Goal: Task Accomplishment & Management: Complete application form

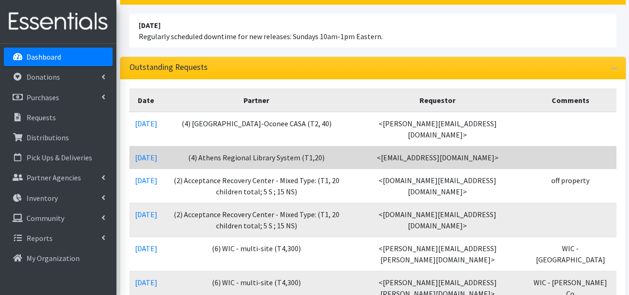
scroll to position [93, 0]
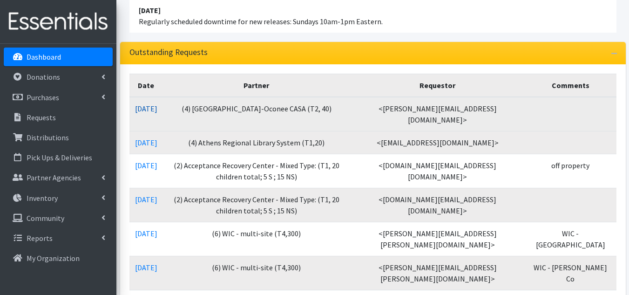
click at [151, 107] on link "09/12/2025" at bounding box center [146, 108] width 22 height 9
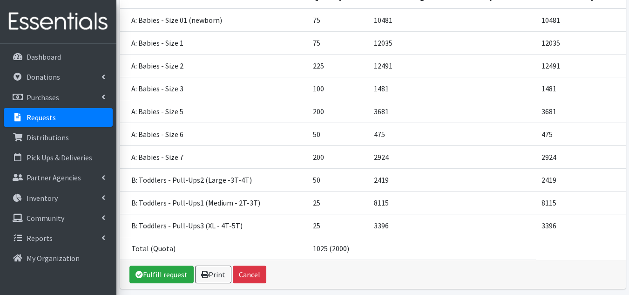
scroll to position [197, 0]
click at [152, 265] on link "Fulfill request" at bounding box center [161, 274] width 64 height 18
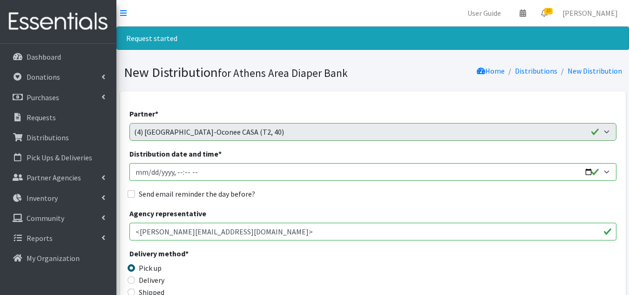
click at [147, 172] on input "Distribution date and time *" at bounding box center [372, 172] width 487 height 18
type input "[DATE]T10:00"
click at [134, 191] on input "Send email reminder the day before?" at bounding box center [131, 193] width 7 height 7
checkbox input "true"
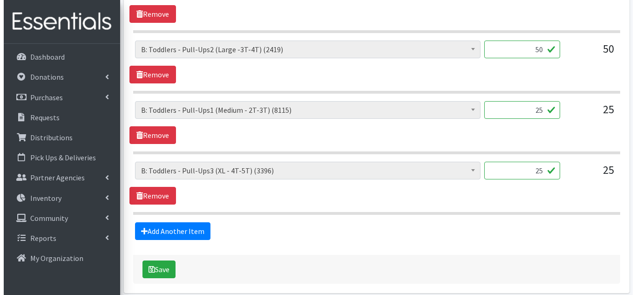
scroll to position [875, 0]
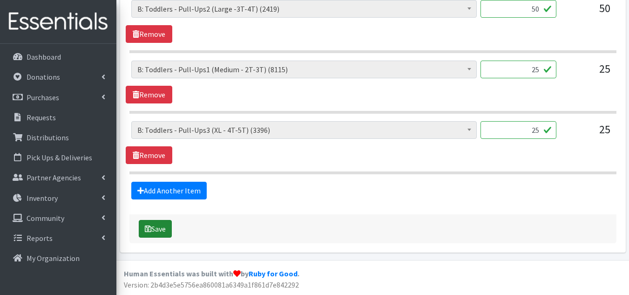
click at [164, 229] on button "Save" at bounding box center [155, 229] width 33 height 18
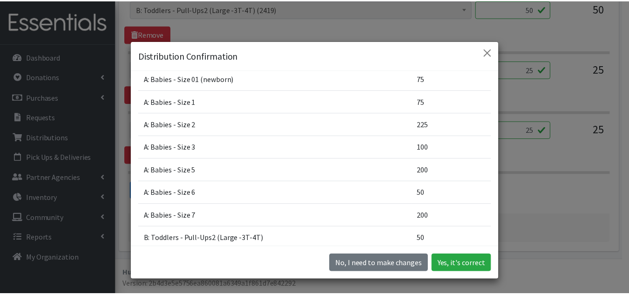
scroll to position [0, 0]
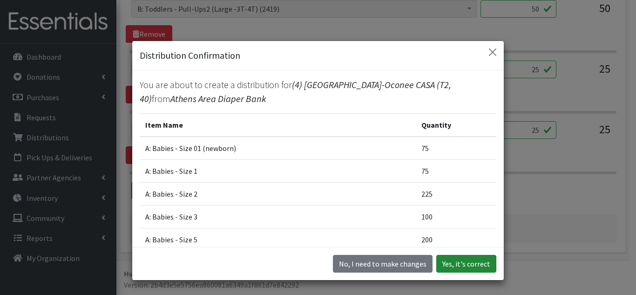
click at [470, 262] on button "Yes, it's correct" at bounding box center [466, 264] width 60 height 18
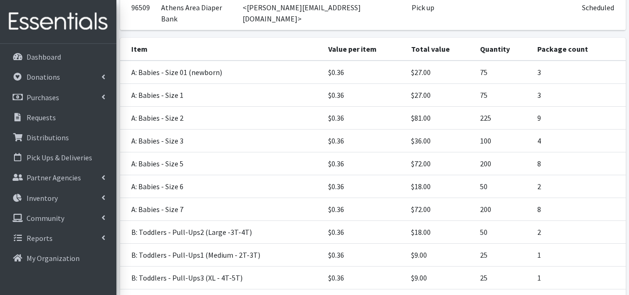
scroll to position [264, 0]
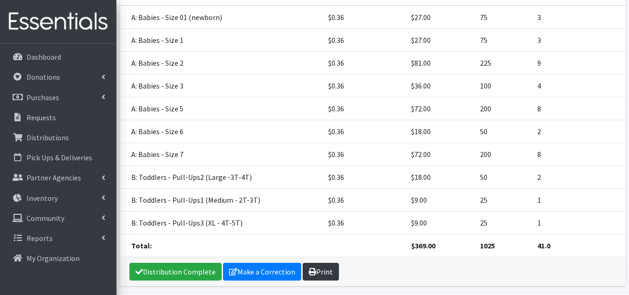
click at [311, 268] on icon at bounding box center [312, 271] width 7 height 7
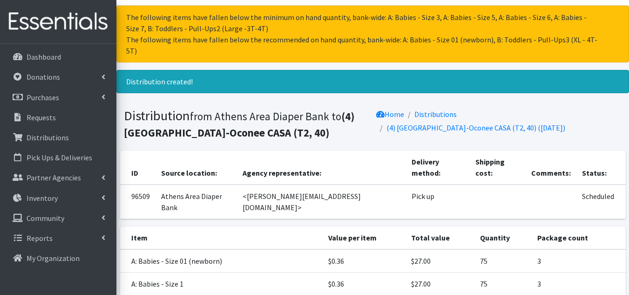
scroll to position [0, 0]
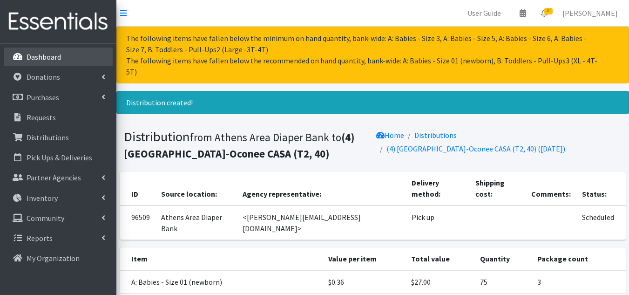
click at [61, 65] on link "Dashboard" at bounding box center [58, 56] width 109 height 19
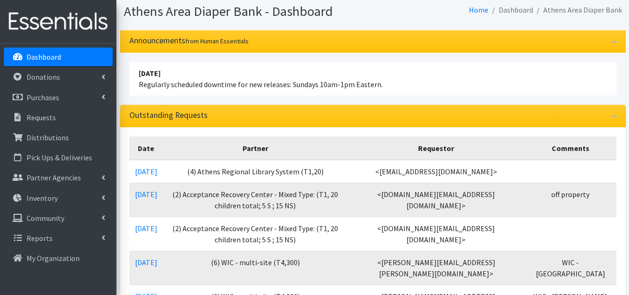
scroll to position [47, 0]
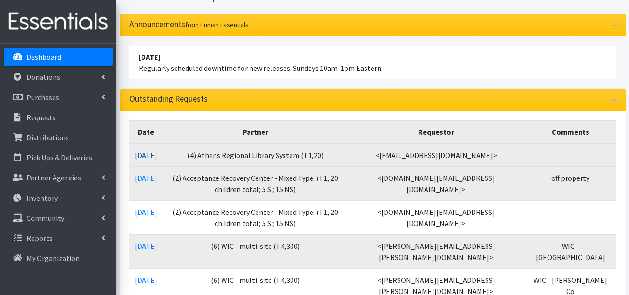
click at [145, 158] on link "09/11/2025" at bounding box center [146, 154] width 22 height 9
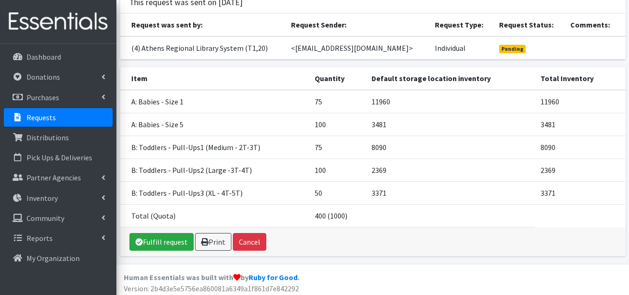
scroll to position [96, 0]
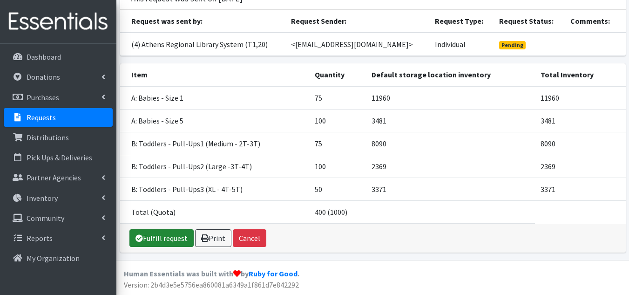
click at [162, 238] on link "Fulfill request" at bounding box center [161, 238] width 64 height 18
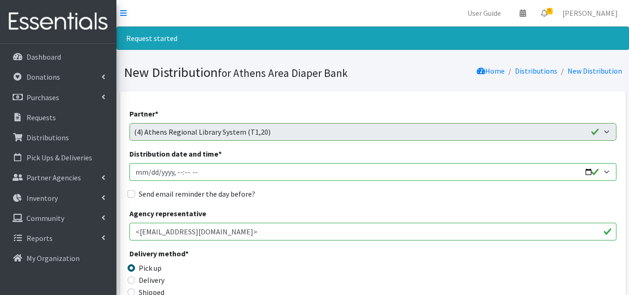
click at [146, 170] on input "Distribution date and time *" at bounding box center [372, 172] width 487 height 18
type input "[DATE]T10:00"
click at [134, 191] on input "Send email reminder the day before?" at bounding box center [131, 193] width 7 height 7
checkbox input "true"
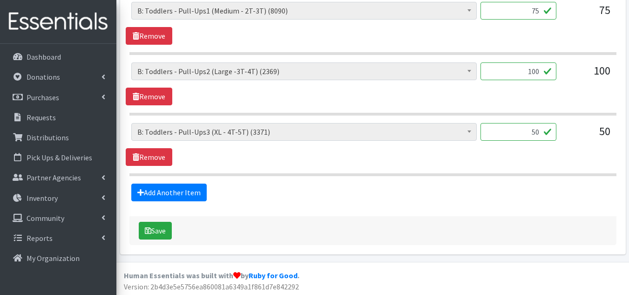
scroll to position [572, 0]
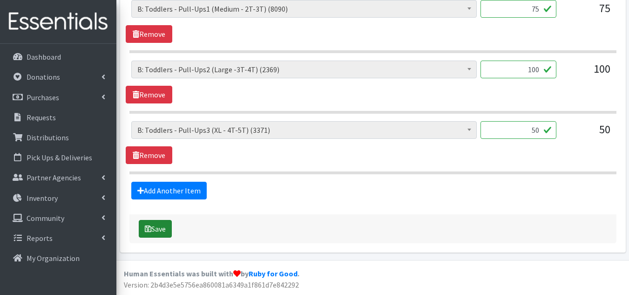
click at [162, 220] on button "Save" at bounding box center [155, 229] width 33 height 18
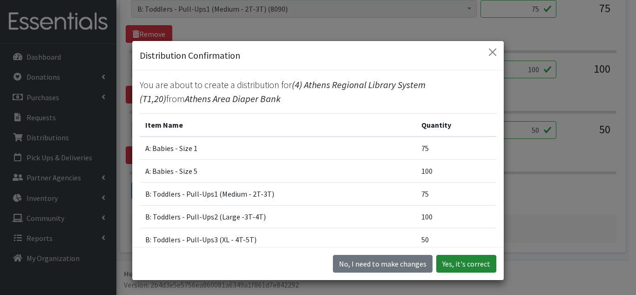
click at [466, 266] on button "Yes, it's correct" at bounding box center [466, 264] width 60 height 18
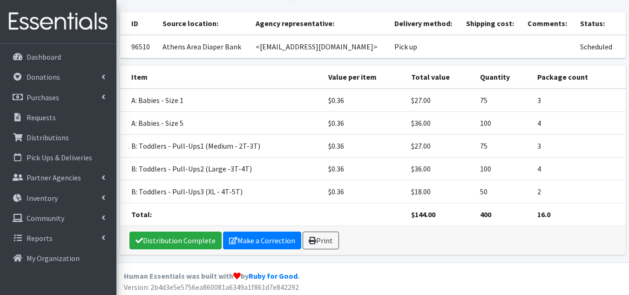
scroll to position [139, 0]
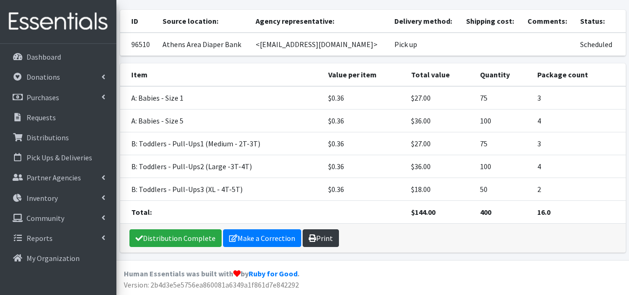
click at [309, 239] on icon at bounding box center [312, 237] width 7 height 7
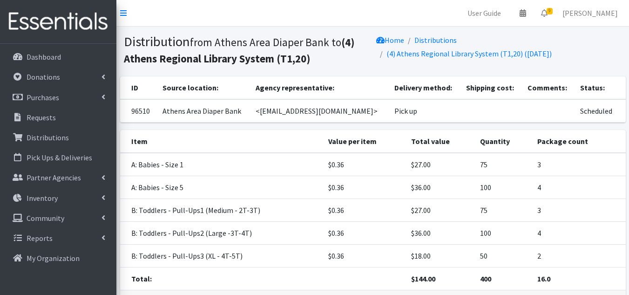
scroll to position [67, 0]
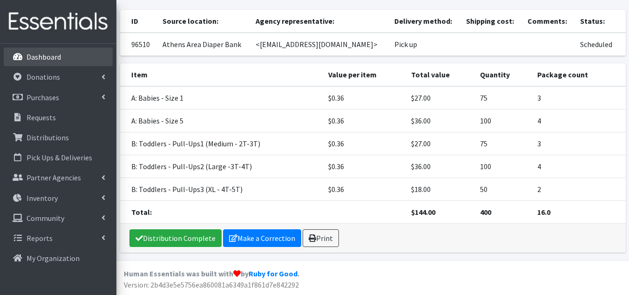
click at [52, 63] on link "Dashboard" at bounding box center [58, 56] width 109 height 19
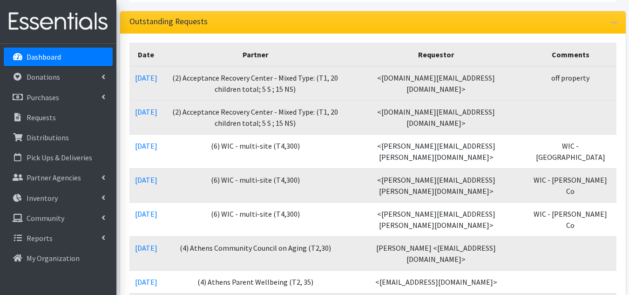
scroll to position [186, 0]
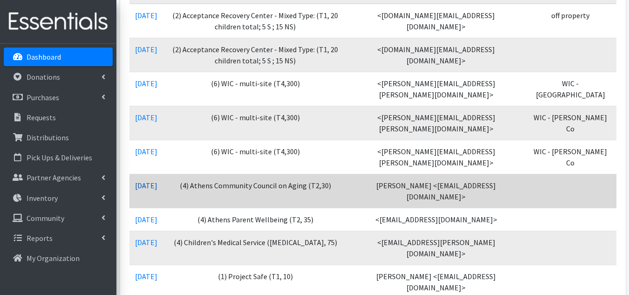
click at [151, 181] on link "[DATE]" at bounding box center [146, 185] width 22 height 9
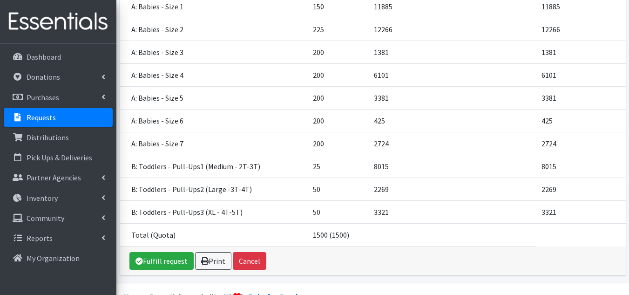
scroll to position [210, 0]
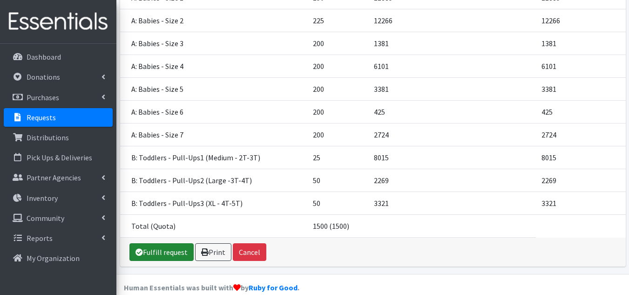
click at [174, 243] on link "Fulfill request" at bounding box center [161, 252] width 64 height 18
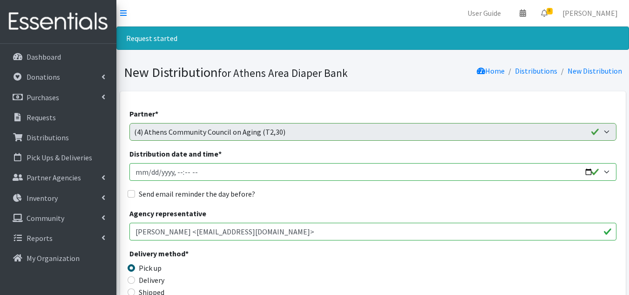
click at [148, 173] on input "Distribution date and time *" at bounding box center [372, 172] width 487 height 18
type input "[DATE]T10:00"
click at [130, 194] on input "Send email reminder the day before?" at bounding box center [131, 193] width 7 height 7
checkbox input "true"
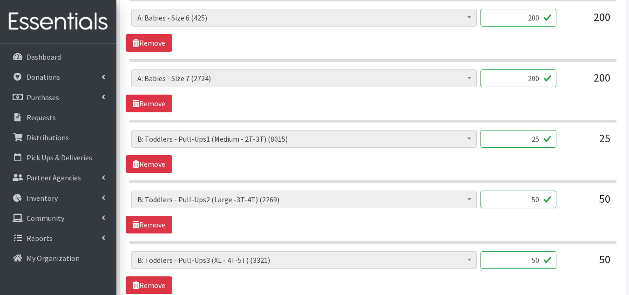
scroll to position [875, 0]
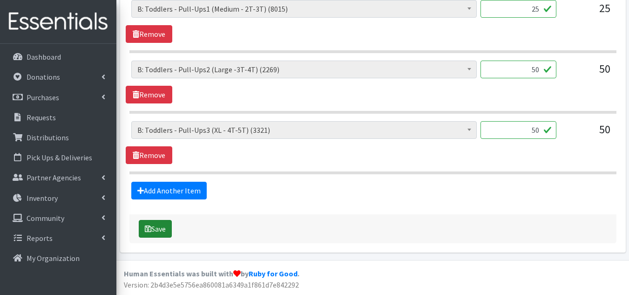
click at [149, 230] on icon "submit" at bounding box center [148, 228] width 7 height 7
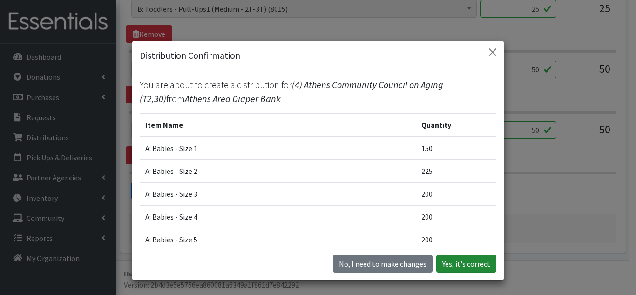
click at [465, 262] on button "Yes, it's correct" at bounding box center [466, 264] width 60 height 18
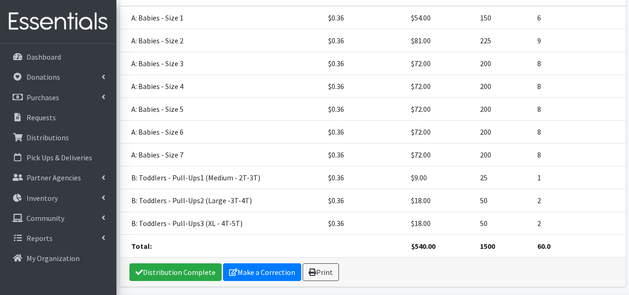
scroll to position [276, 0]
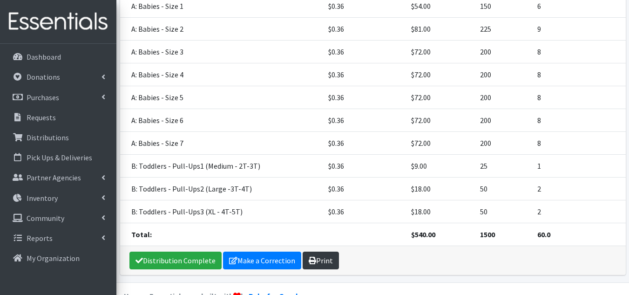
click at [322, 251] on link "Print" at bounding box center [321, 260] width 36 height 18
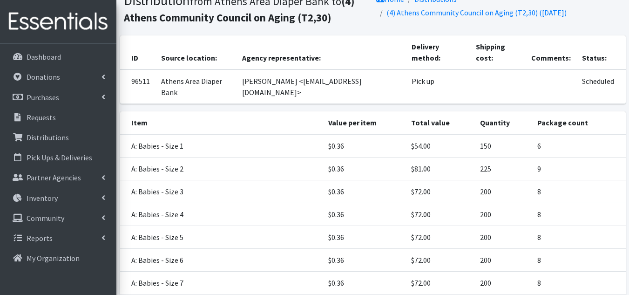
scroll to position [89, 0]
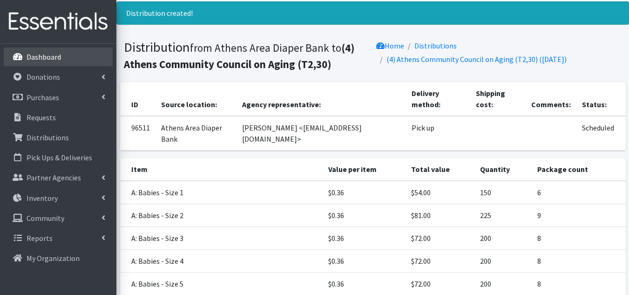
click at [33, 59] on p "Dashboard" at bounding box center [44, 56] width 34 height 9
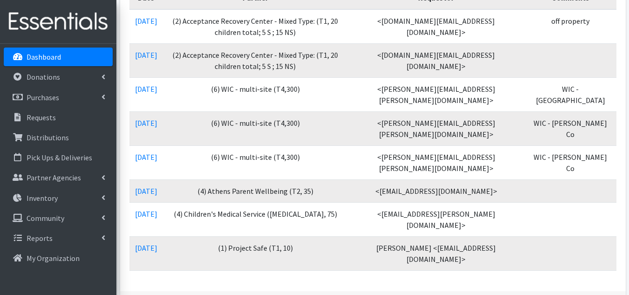
scroll to position [186, 0]
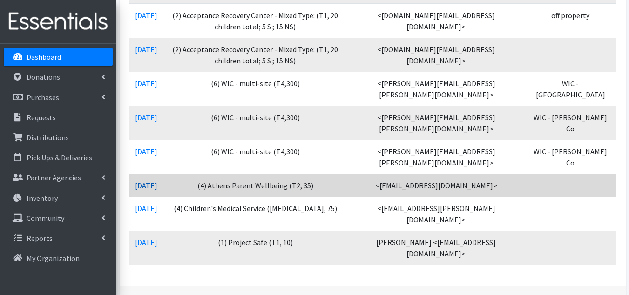
click at [148, 181] on link "[DATE]" at bounding box center [146, 185] width 22 height 9
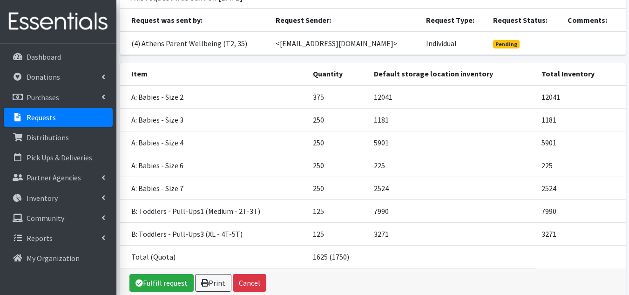
scroll to position [93, 0]
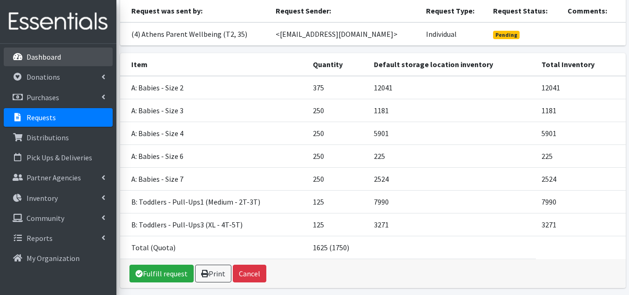
click at [57, 61] on p "Dashboard" at bounding box center [44, 56] width 34 height 9
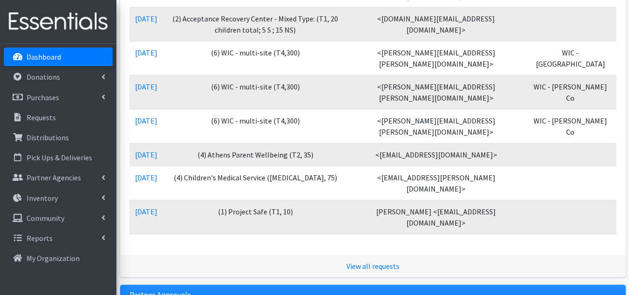
scroll to position [279, 0]
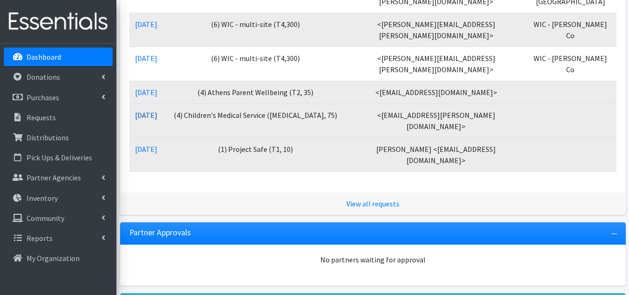
click at [157, 110] on link "[DATE]" at bounding box center [146, 114] width 22 height 9
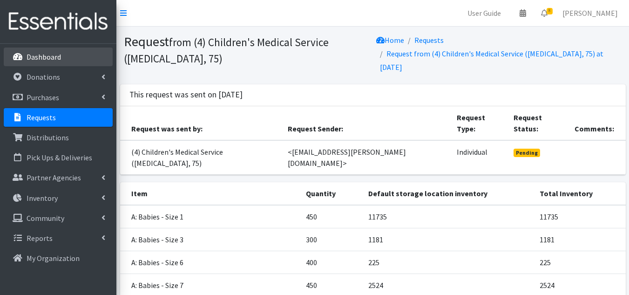
click at [58, 61] on p "Dashboard" at bounding box center [44, 56] width 34 height 9
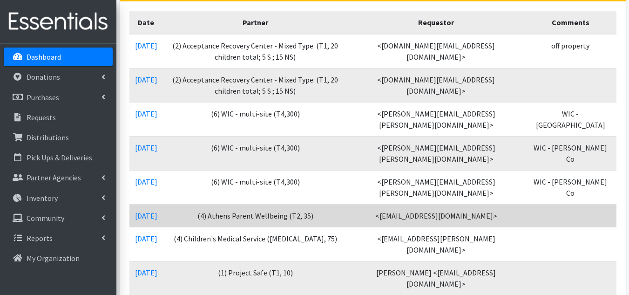
scroll to position [140, 0]
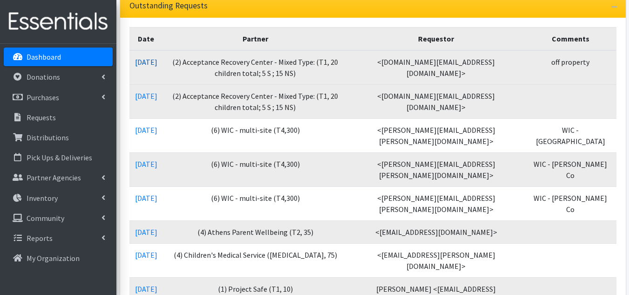
click at [155, 61] on link "09/11/2025" at bounding box center [146, 61] width 22 height 9
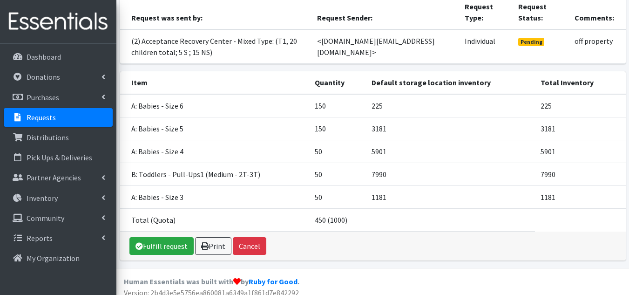
scroll to position [119, 0]
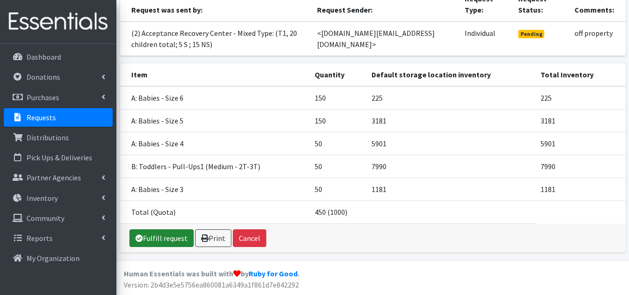
click at [168, 237] on link "Fulfill request" at bounding box center [161, 238] width 64 height 18
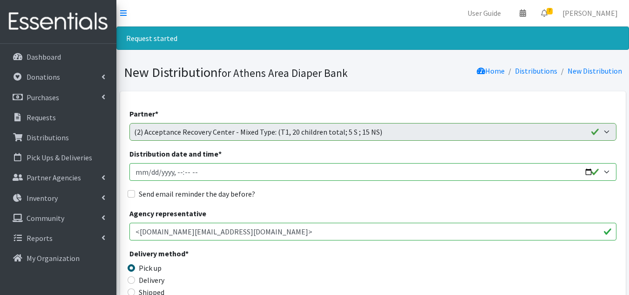
click at [151, 173] on input "Distribution date and time *" at bounding box center [372, 172] width 487 height 18
type input "2025-09-19T10:00"
click at [130, 194] on input "Send email reminder the day before?" at bounding box center [131, 193] width 7 height 7
checkbox input "true"
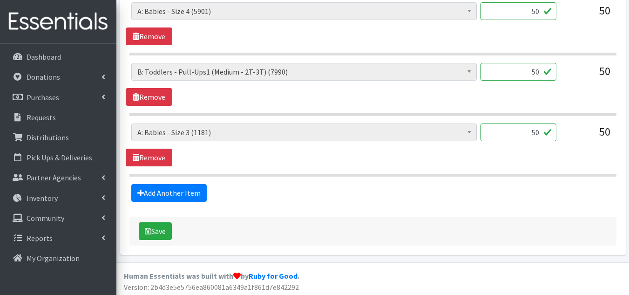
scroll to position [572, 0]
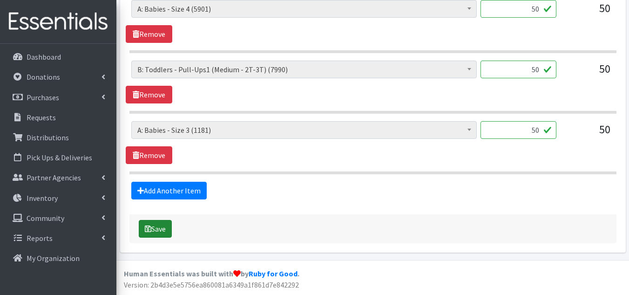
click at [167, 226] on button "Save" at bounding box center [155, 229] width 33 height 18
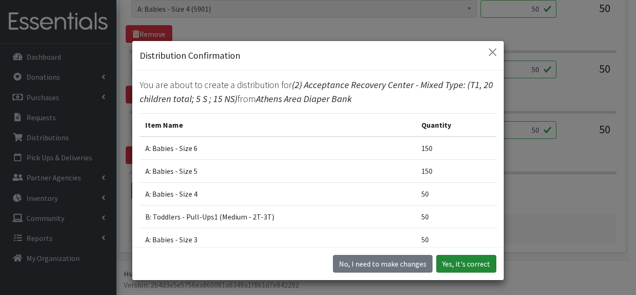
click at [481, 259] on button "Yes, it's correct" at bounding box center [466, 264] width 60 height 18
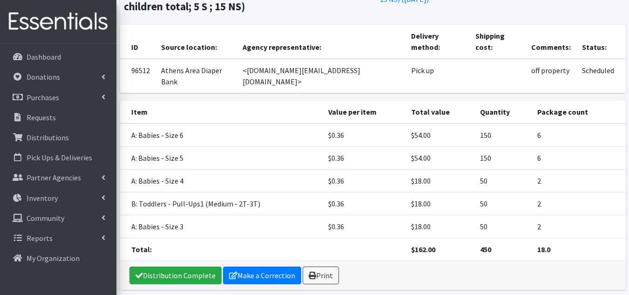
scroll to position [155, 0]
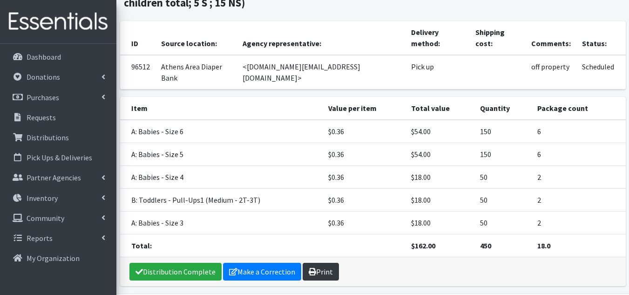
click at [323, 263] on link "Print" at bounding box center [321, 272] width 36 height 18
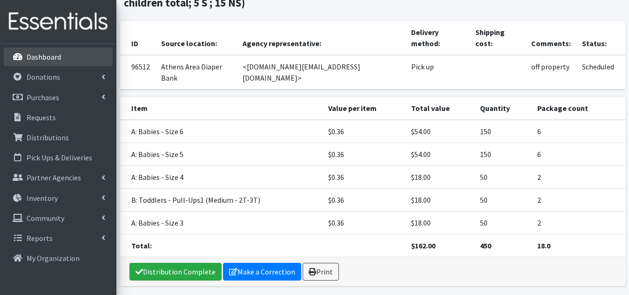
click at [69, 64] on link "Dashboard" at bounding box center [58, 56] width 109 height 19
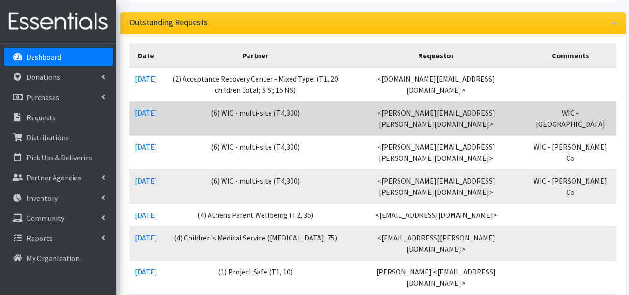
scroll to position [140, 0]
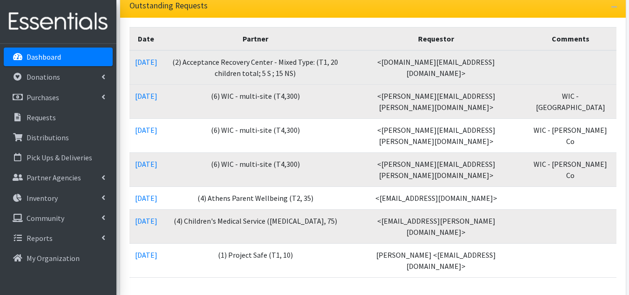
click at [295, 71] on td "(2) Acceptance Recovery Center - Mixed Type: (T1, 20 children total; 5 S ; 15 N…" at bounding box center [255, 67] width 185 height 34
click at [147, 60] on link "[DATE]" at bounding box center [146, 61] width 22 height 9
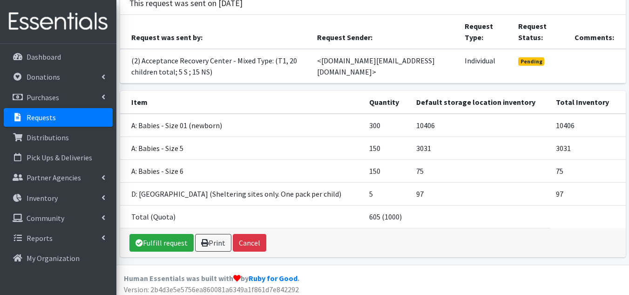
scroll to position [93, 0]
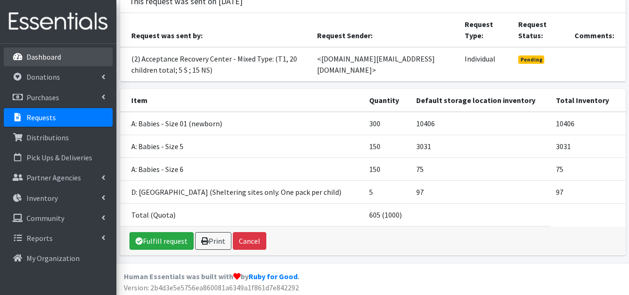
click at [58, 55] on p "Dashboard" at bounding box center [44, 56] width 34 height 9
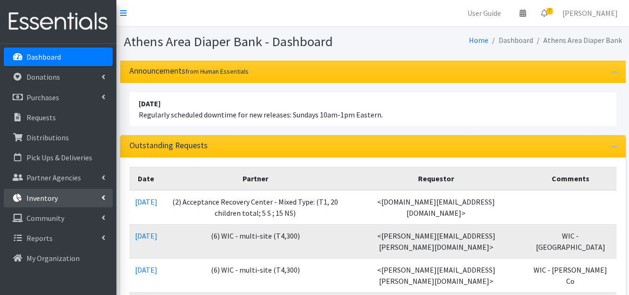
click at [56, 200] on p "Inventory" at bounding box center [42, 197] width 31 height 9
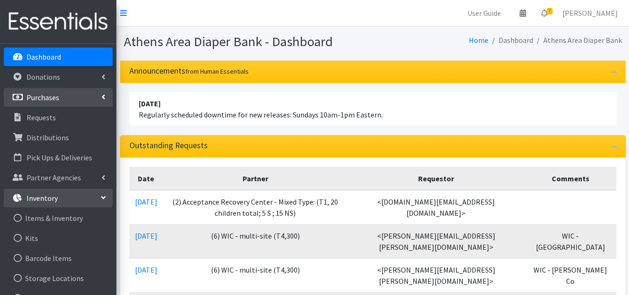
click at [71, 91] on link "Purchases" at bounding box center [58, 97] width 109 height 19
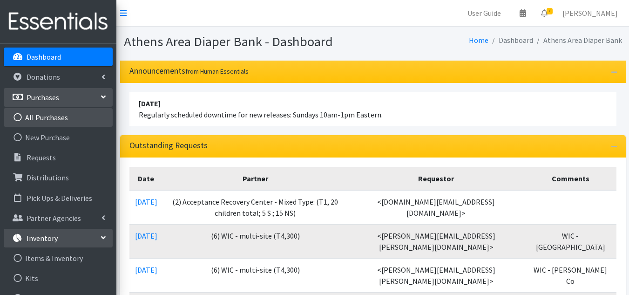
click at [55, 116] on link "All Purchases" at bounding box center [58, 117] width 109 height 19
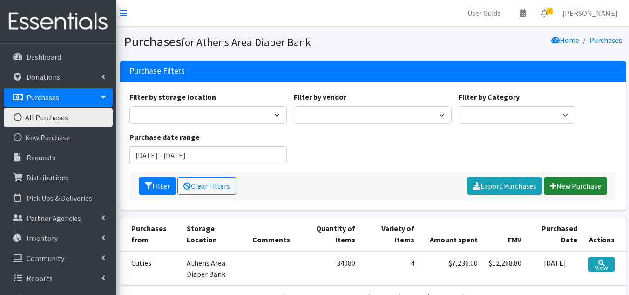
click at [567, 186] on link "New Purchase" at bounding box center [575, 186] width 63 height 18
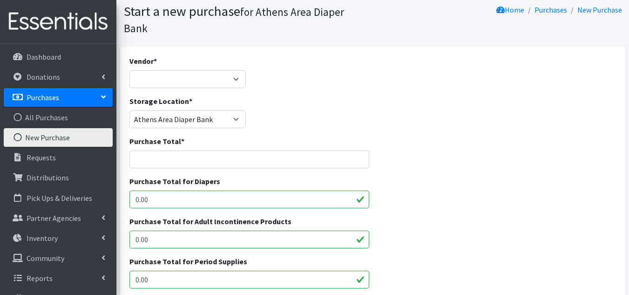
scroll to position [47, 0]
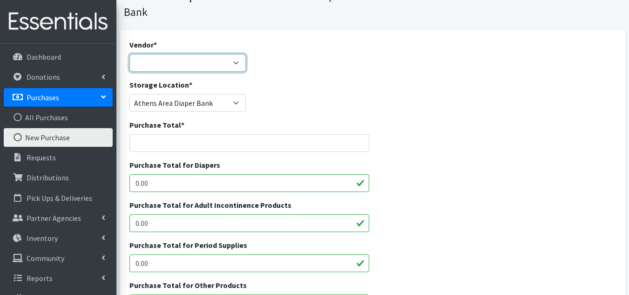
click at [194, 54] on select "Amazon Cuties Dyper Huggies Donation JSL Partners MedLine ---Not Listed---" at bounding box center [187, 63] width 116 height 18
select select "297"
click at [129, 54] on select "Amazon Cuties Dyper Huggies Donation JSL Partners MedLine ---Not Listed---" at bounding box center [187, 63] width 116 height 18
click at [222, 134] on input "Purchase Total *" at bounding box center [249, 143] width 240 height 18
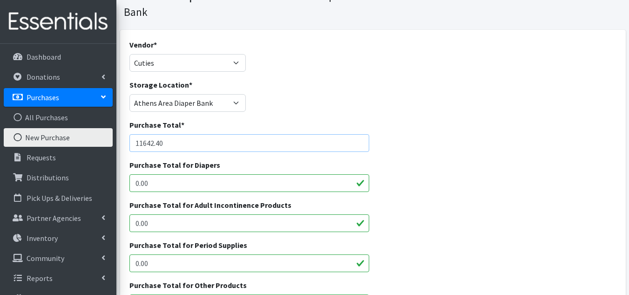
type input "11642.40"
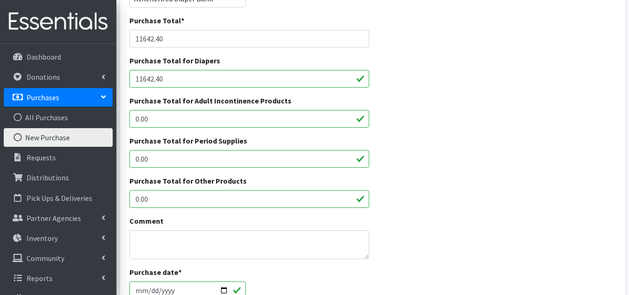
scroll to position [233, 0]
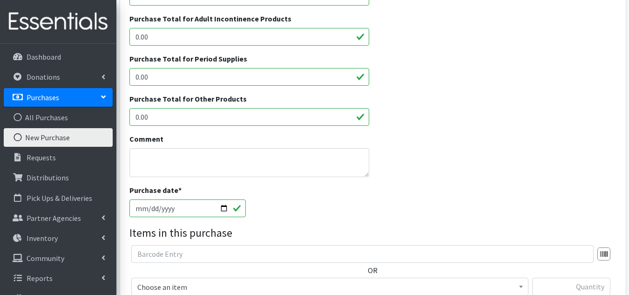
type input "11642.40"
click at [243, 148] on textarea "Comment" at bounding box center [249, 162] width 240 height 29
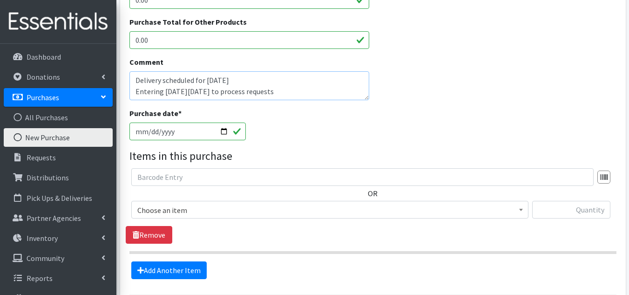
scroll to position [326, 0]
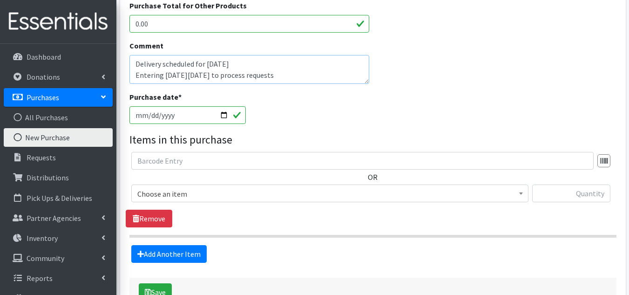
type textarea "Delivery scheduled for Monday, Sept. 15th Entering on Friday, Sept. 12th to pro…"
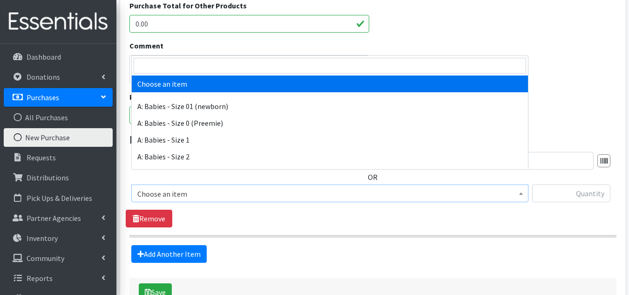
click at [222, 187] on span "Choose an item" at bounding box center [329, 193] width 385 height 13
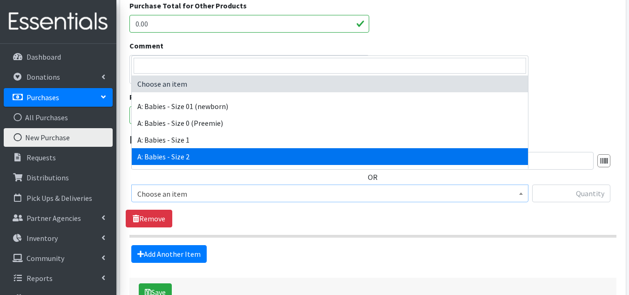
scroll to position [47, 0]
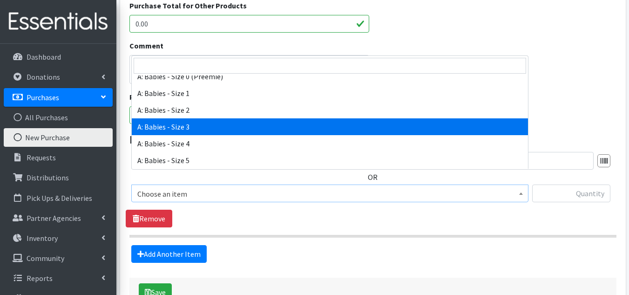
select select "5613"
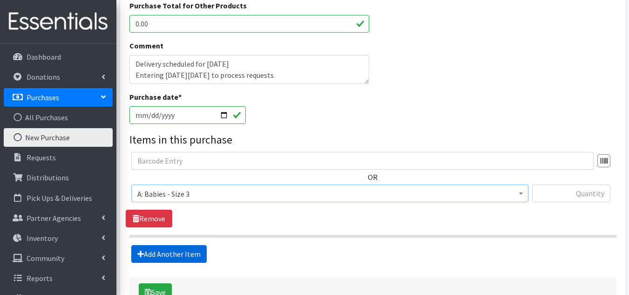
click at [183, 245] on link "Add Another Item" at bounding box center [168, 254] width 75 height 18
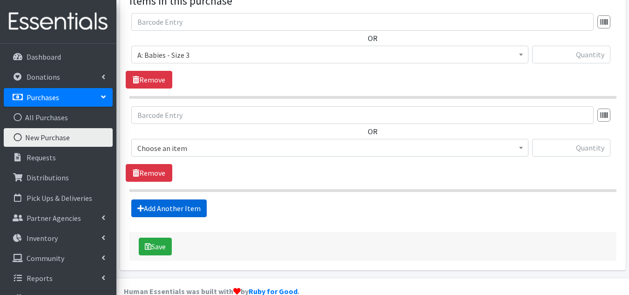
scroll to position [466, 0]
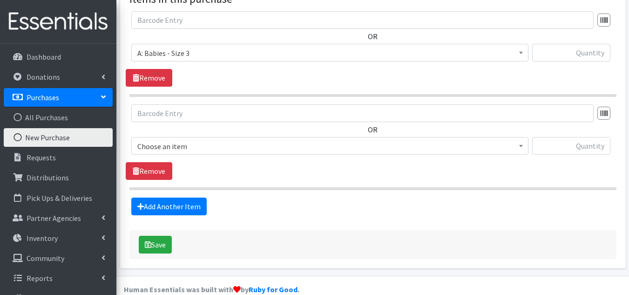
click at [210, 140] on span "Choose an item" at bounding box center [329, 146] width 385 height 13
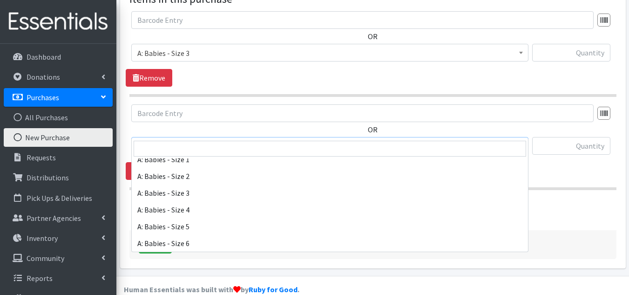
scroll to position [47, 0]
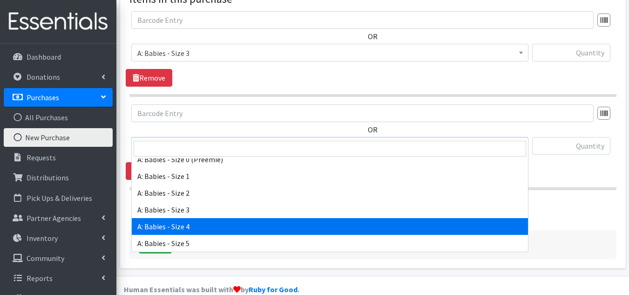
select select "5614"
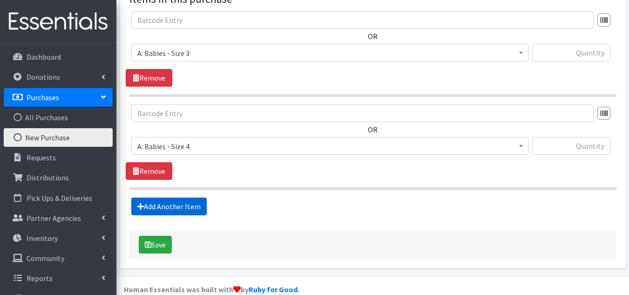
click at [176, 197] on link "Add Another Item" at bounding box center [168, 206] width 75 height 18
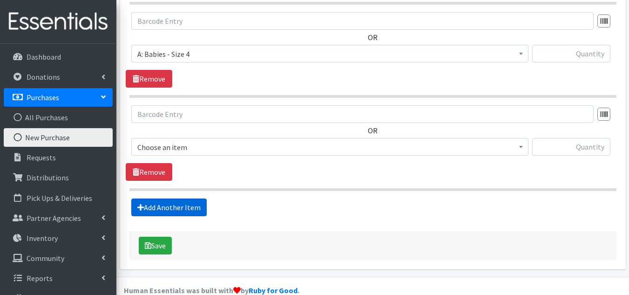
scroll to position [560, 0]
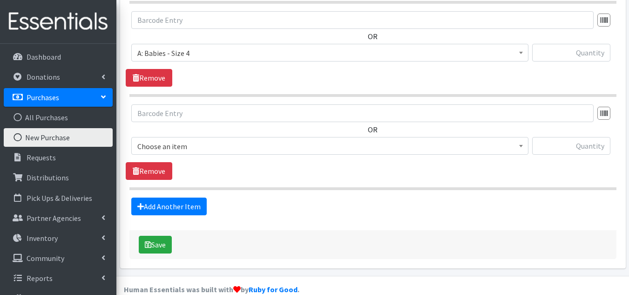
click at [200, 140] on span "Choose an item" at bounding box center [329, 146] width 385 height 13
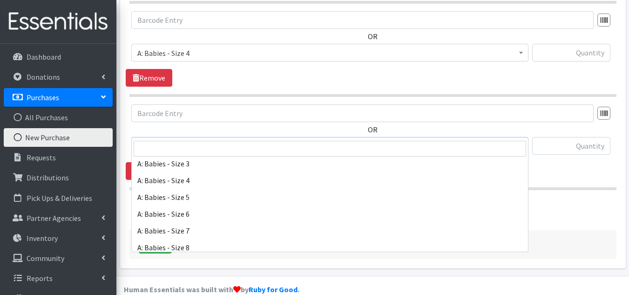
scroll to position [93, 0]
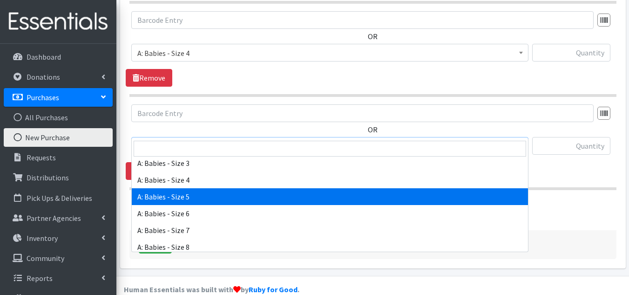
select select "5616"
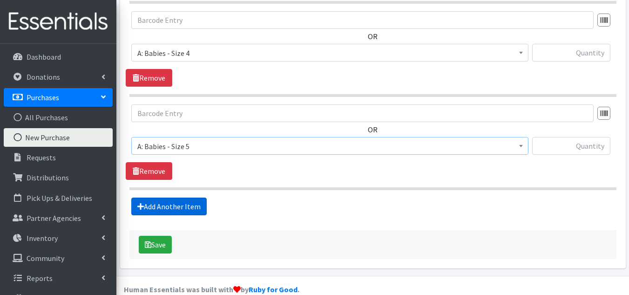
click at [184, 197] on link "Add Another Item" at bounding box center [168, 206] width 75 height 18
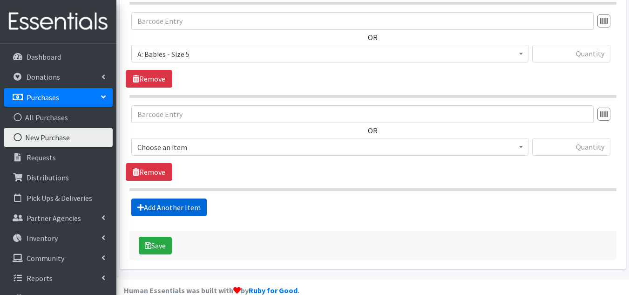
scroll to position [653, 0]
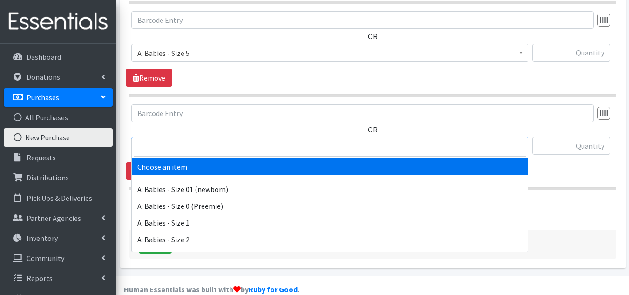
click at [212, 140] on span "Choose an item" at bounding box center [329, 146] width 385 height 13
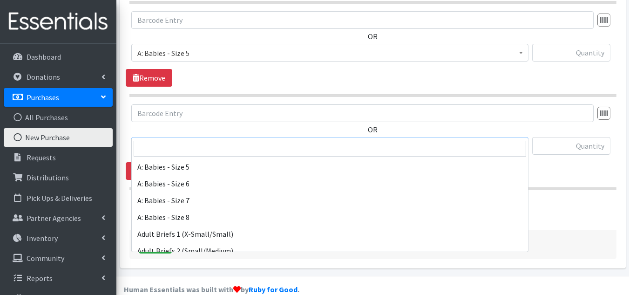
scroll to position [140, 0]
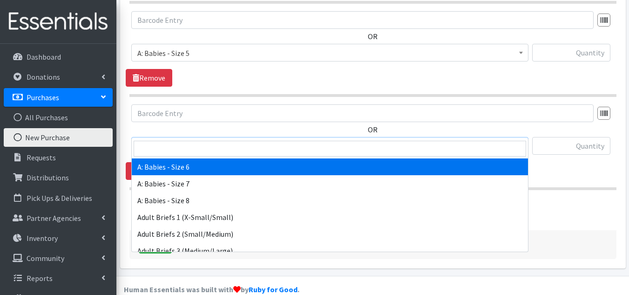
select select "5617"
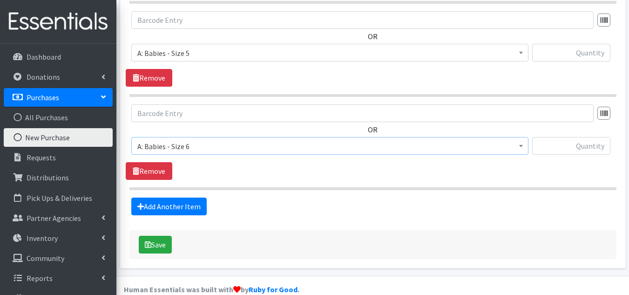
click at [232, 154] on div "OR Choose an item A: Babies - Size 01 (newborn) A: Babies - Size 0 (Preemie) A:…" at bounding box center [373, 141] width 494 height 75
click at [161, 197] on link "Add Another Item" at bounding box center [168, 206] width 75 height 18
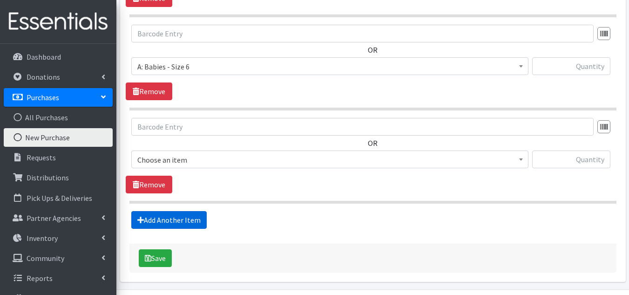
scroll to position [746, 0]
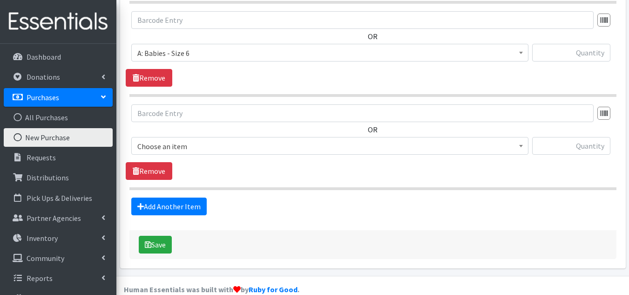
click at [200, 140] on span "Choose an item" at bounding box center [329, 146] width 385 height 13
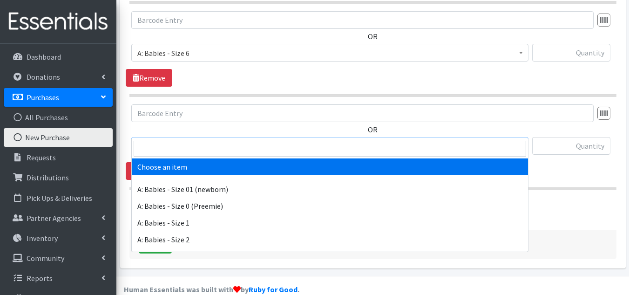
scroll to position [93, 0]
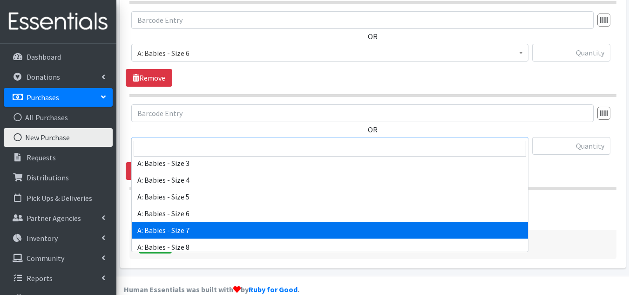
select select "8888"
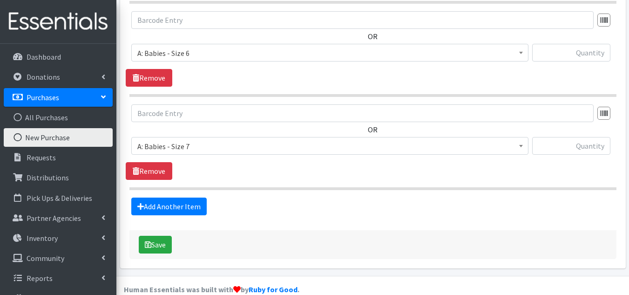
click at [229, 164] on section "OR Choose an item A: Babies - Size 01 (newborn) A: Babies - Size 0 (Preemie) A:…" at bounding box center [372, 147] width 487 height 86
click at [174, 197] on link "Add Another Item" at bounding box center [168, 206] width 75 height 18
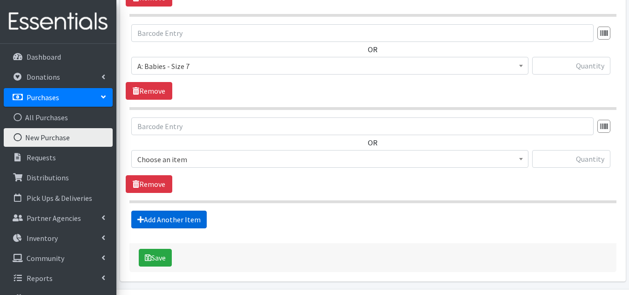
scroll to position [839, 0]
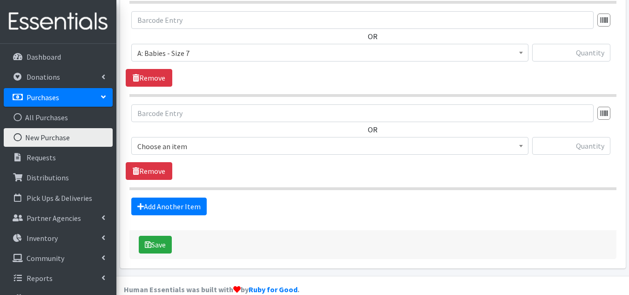
click at [239, 140] on span "Choose an item" at bounding box center [329, 146] width 385 height 13
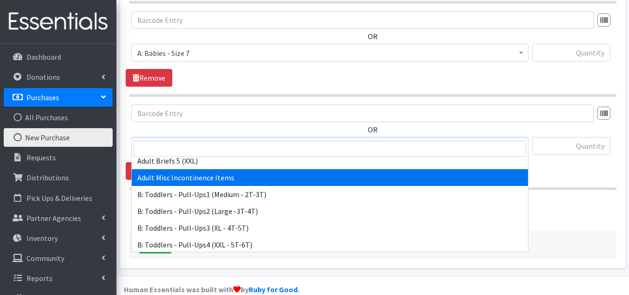
scroll to position [279, 0]
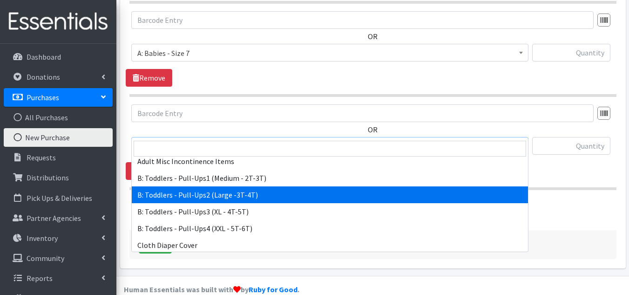
select select "5598"
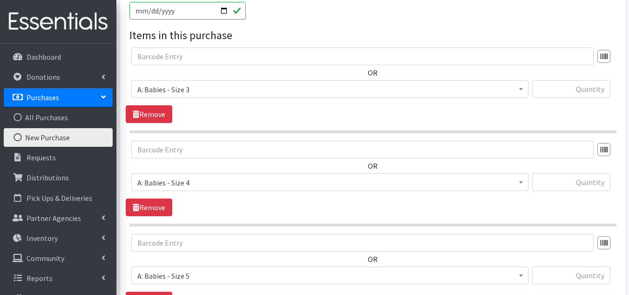
scroll to position [420, 0]
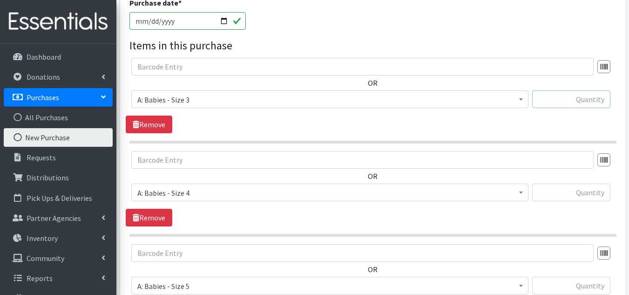
click at [582, 90] on input "text" at bounding box center [571, 99] width 78 height 18
type input "12000"
click at [589, 183] on input "text" at bounding box center [571, 192] width 78 height 18
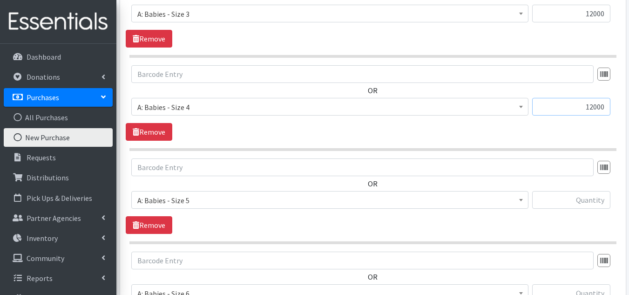
scroll to position [513, 0]
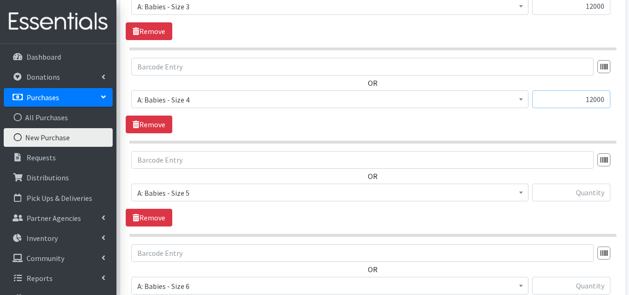
type input "12000"
click at [584, 183] on input "text" at bounding box center [571, 192] width 78 height 18
type input "10000"
click at [597, 277] on input "text" at bounding box center [571, 286] width 78 height 18
type input "10000"
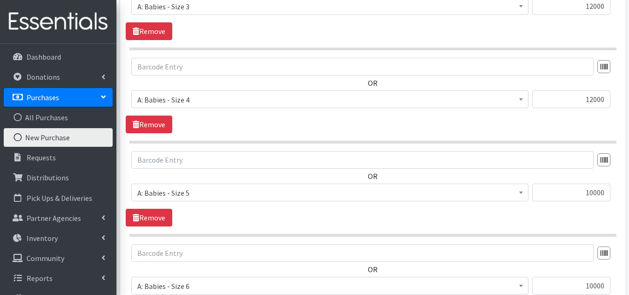
click at [587, 195] on div "OR Choose an item A: Babies - Size 01 (newborn) A: Babies - Size 0 (Preemie) A:…" at bounding box center [373, 188] width 494 height 75
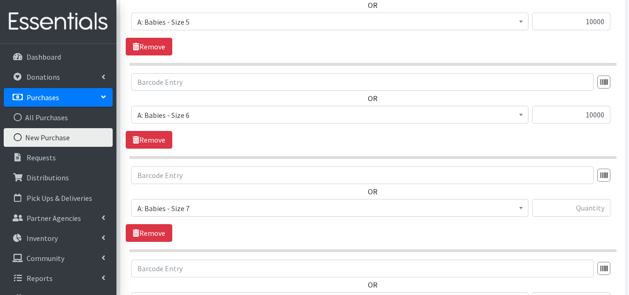
scroll to position [699, 0]
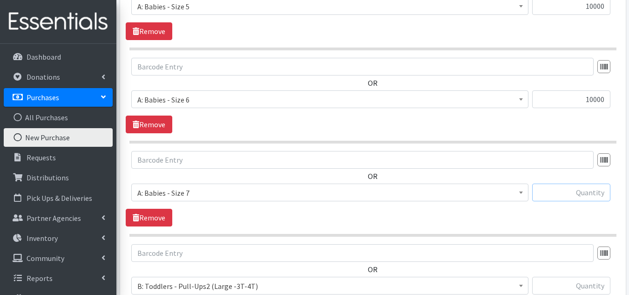
click at [588, 183] on input "text" at bounding box center [571, 192] width 78 height 18
type input "8000"
click at [569, 206] on div "OR Choose an item A: Babies - Size 01 (newborn) A: Babies - Size 0 (Preemie) A:…" at bounding box center [373, 188] width 494 height 75
click at [564, 277] on input "text" at bounding box center [571, 286] width 78 height 18
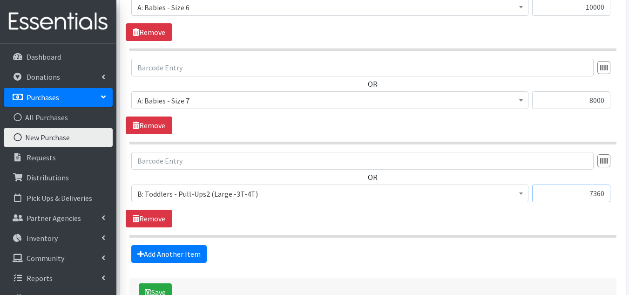
scroll to position [792, 0]
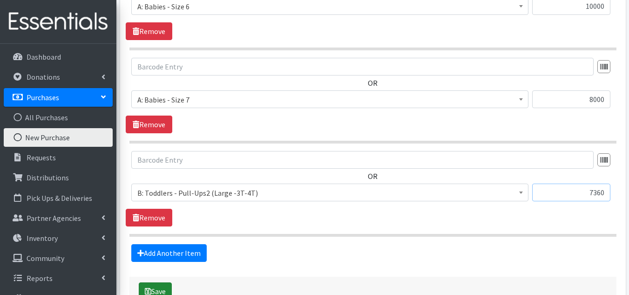
type input "7360"
click at [165, 282] on button "Save" at bounding box center [155, 291] width 33 height 18
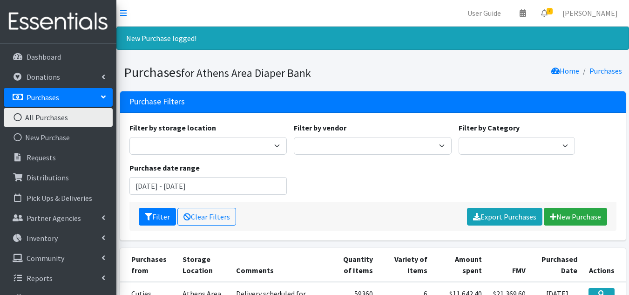
scroll to position [47, 0]
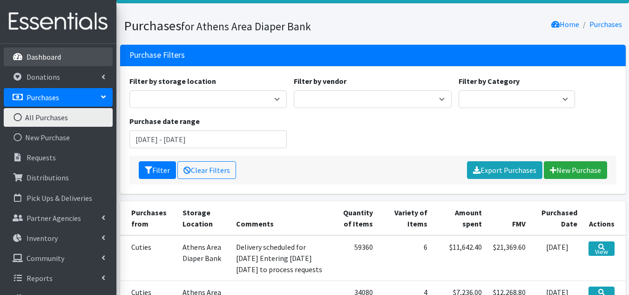
click at [43, 53] on p "Dashboard" at bounding box center [44, 56] width 34 height 9
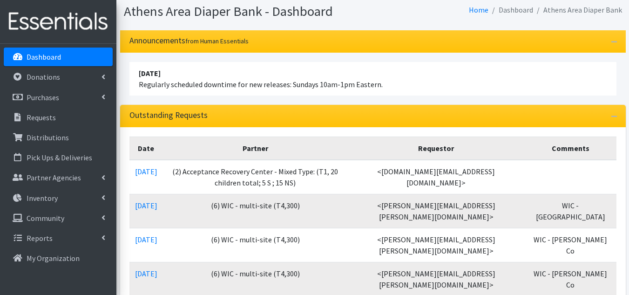
scroll to position [47, 0]
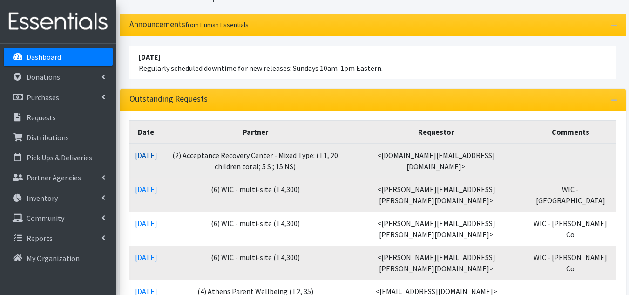
click at [157, 152] on link "09/11/2025" at bounding box center [146, 154] width 22 height 9
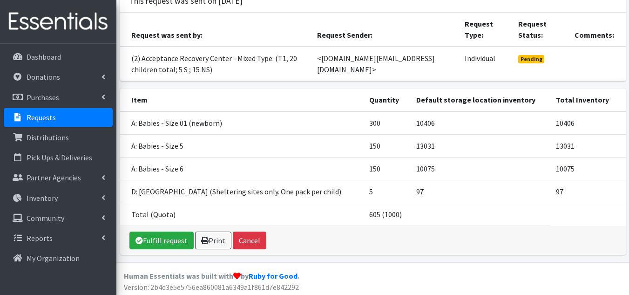
scroll to position [96, 0]
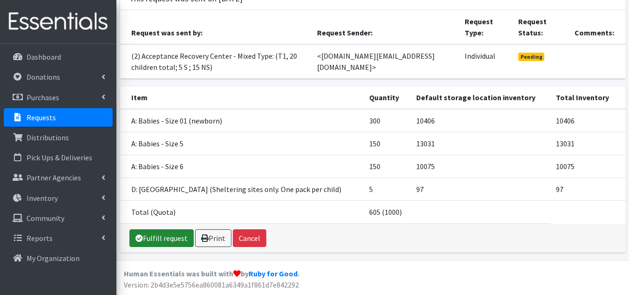
click at [153, 237] on link "Fulfill request" at bounding box center [161, 238] width 64 height 18
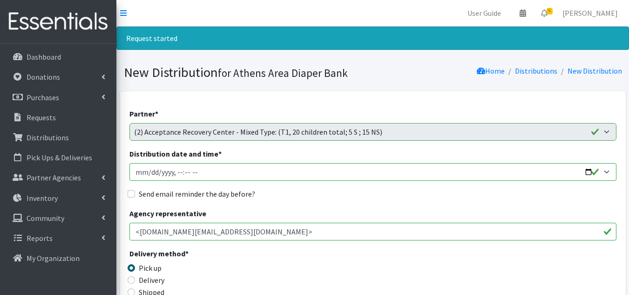
click at [147, 171] on input "Distribution date and time *" at bounding box center [372, 172] width 487 height 18
type input "2025-09-19T10:00"
click at [132, 196] on input "Send email reminder the day before?" at bounding box center [131, 193] width 7 height 7
checkbox input "true"
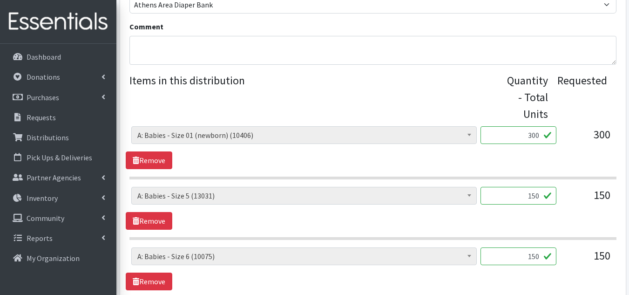
scroll to position [326, 0]
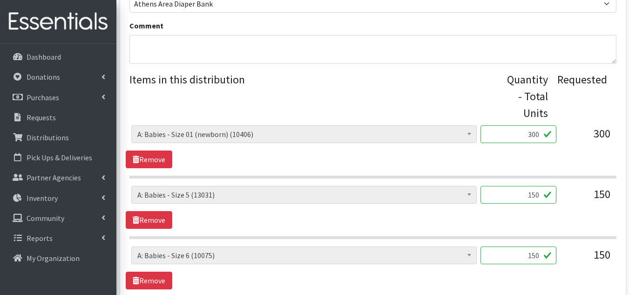
click at [518, 135] on input "300" at bounding box center [518, 134] width 76 height 18
drag, startPoint x: 538, startPoint y: 135, endPoint x: 567, endPoint y: 134, distance: 28.9
click at [567, 134] on div "A: Babies - Size 0 (Preemie) (6548) A: Babies - Size 01 (newborn) (10406) A: Ba…" at bounding box center [372, 137] width 483 height 25
type input "600"
type input "300"
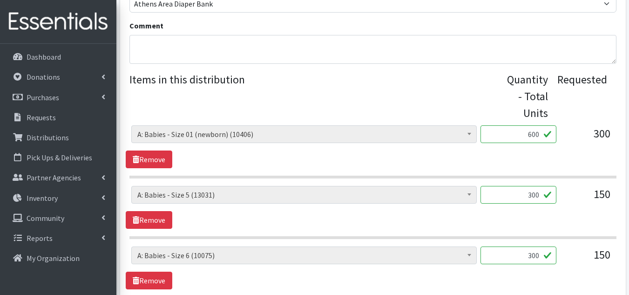
type input "300"
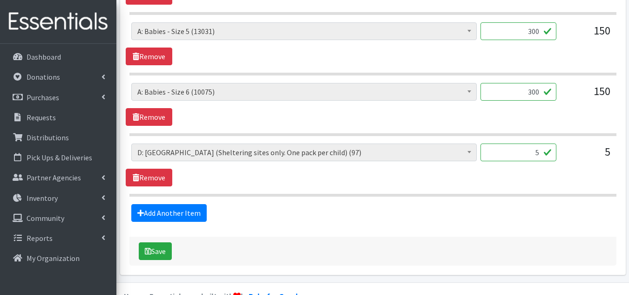
scroll to position [494, 0]
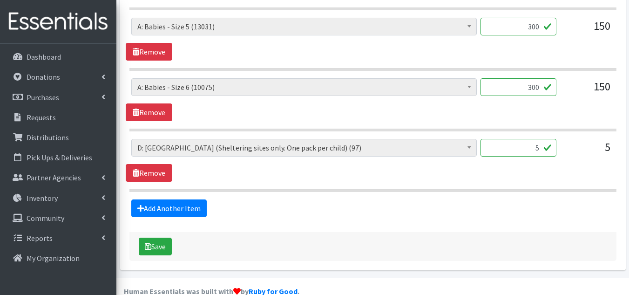
click at [520, 194] on fieldset "Items in this distribution Quantity - Total Units Requested A: Babies - Size 0 …" at bounding box center [372, 60] width 487 height 314
click at [161, 244] on button "Save" at bounding box center [155, 246] width 33 height 18
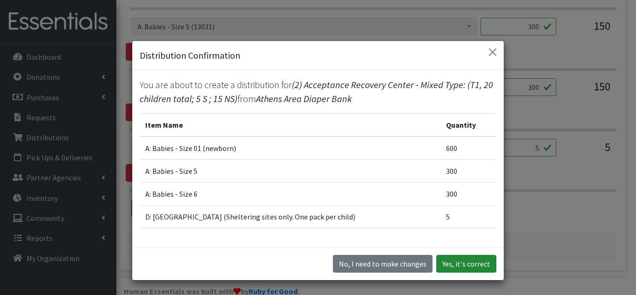
click at [474, 261] on button "Yes, it's correct" at bounding box center [466, 264] width 60 height 18
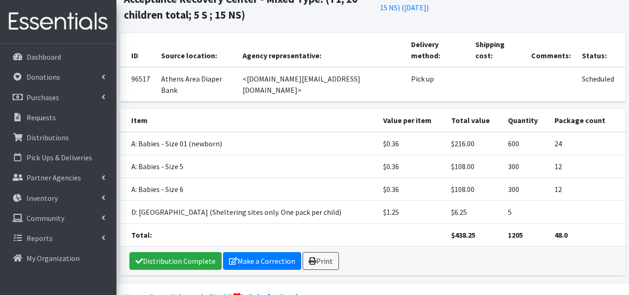
scroll to position [133, 0]
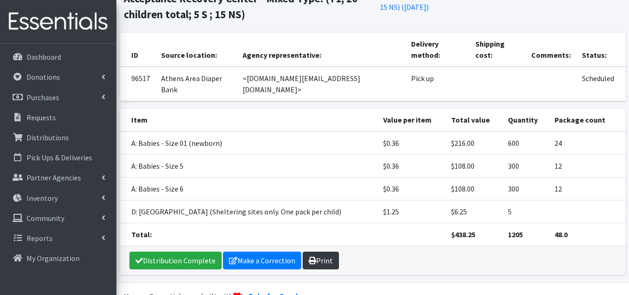
click at [311, 256] on icon at bounding box center [312, 259] width 7 height 7
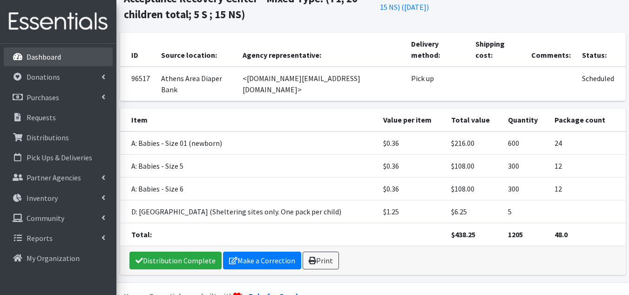
click at [55, 63] on link "Dashboard" at bounding box center [58, 56] width 109 height 19
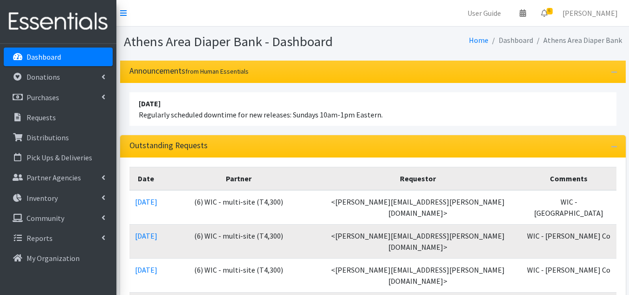
scroll to position [47, 0]
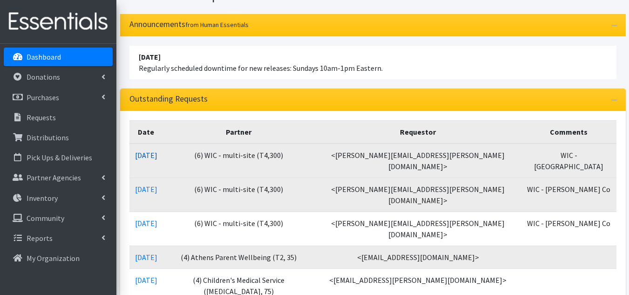
click at [157, 153] on link "[DATE]" at bounding box center [146, 154] width 22 height 9
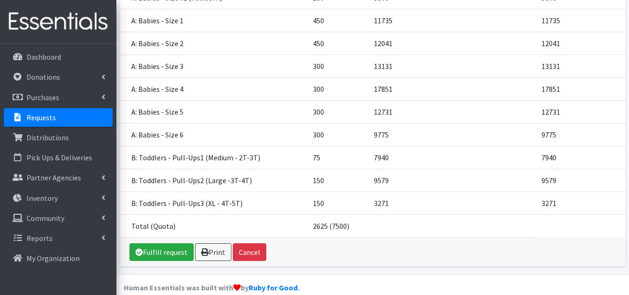
scroll to position [197, 0]
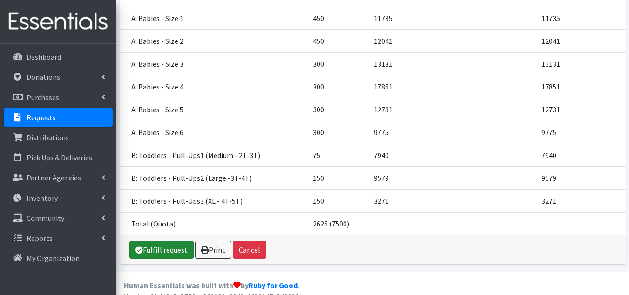
click at [169, 241] on link "Fulfill request" at bounding box center [161, 250] width 64 height 18
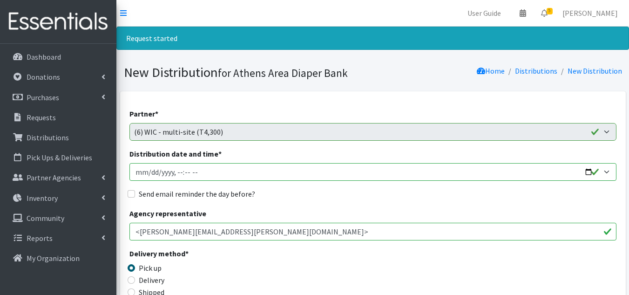
click at [148, 174] on input "Distribution date and time *" at bounding box center [372, 172] width 487 height 18
type input "[DATE]T10:00"
click at [131, 195] on input "Send email reminder the day before?" at bounding box center [131, 193] width 7 height 7
checkbox input "true"
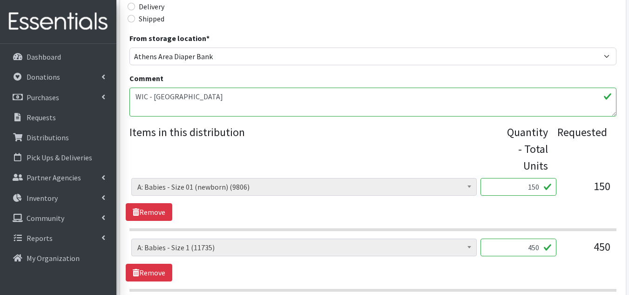
scroll to position [326, 0]
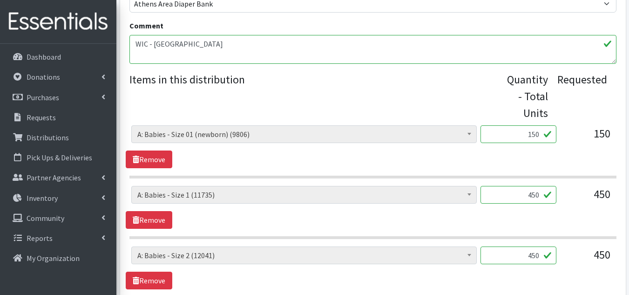
drag, startPoint x: 525, startPoint y: 131, endPoint x: 565, endPoint y: 134, distance: 40.1
click at [565, 134] on div "A: Babies - Size 0 (Preemie) (6548) A: Babies - Size 01 (newborn) (9806) A: Bab…" at bounding box center [372, 137] width 483 height 25
type input "50"
type input "150"
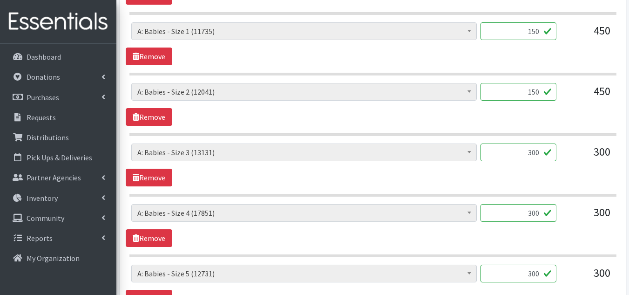
scroll to position [494, 0]
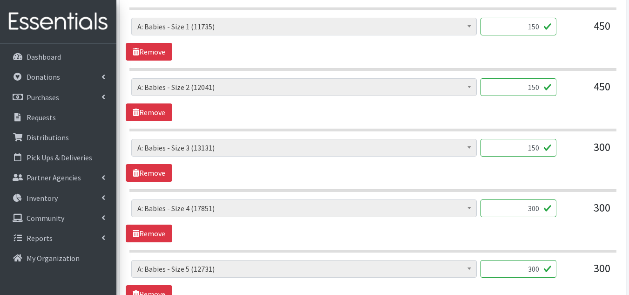
type input "150"
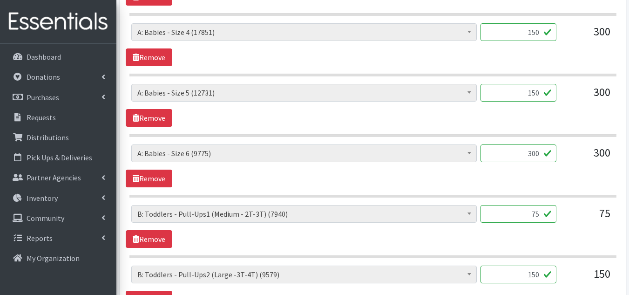
scroll to position [675, 0]
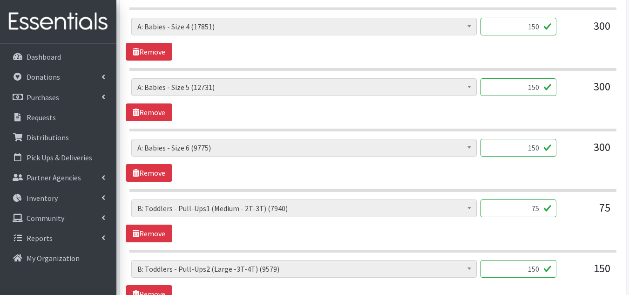
type input "150"
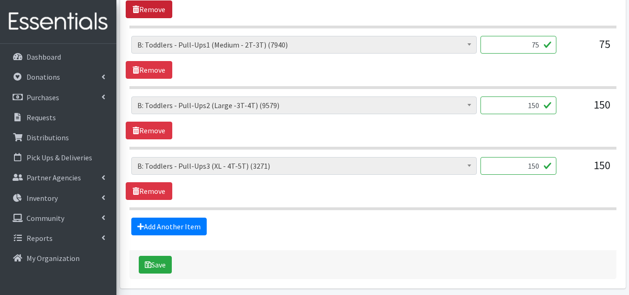
scroll to position [862, 0]
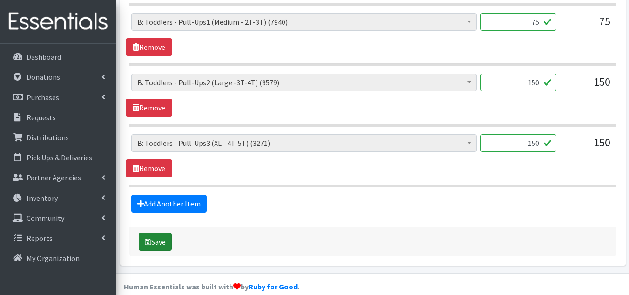
click at [164, 242] on button "Save" at bounding box center [155, 242] width 33 height 18
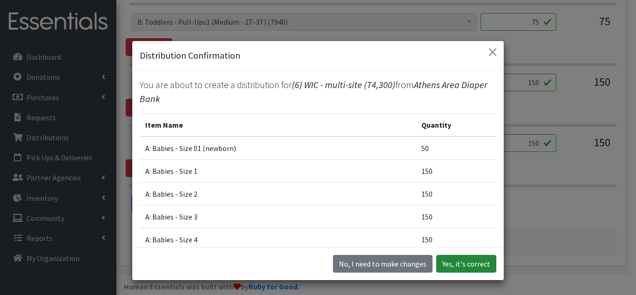
click at [460, 268] on button "Yes, it's correct" at bounding box center [466, 264] width 60 height 18
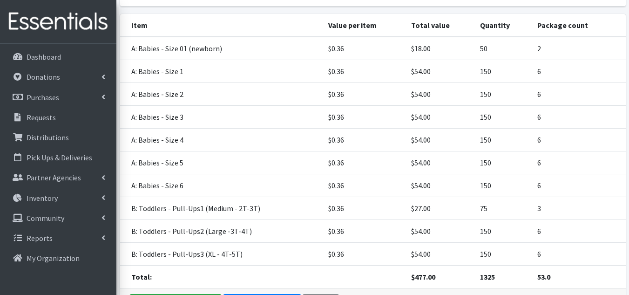
scroll to position [264, 0]
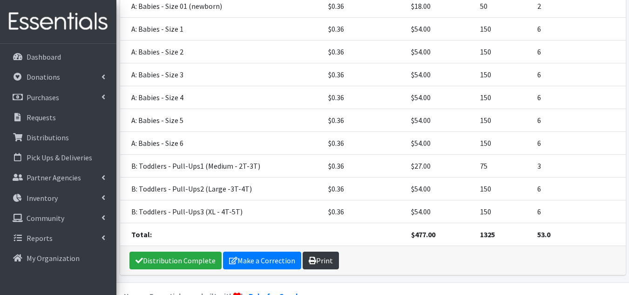
click at [317, 251] on link "Print" at bounding box center [321, 260] width 36 height 18
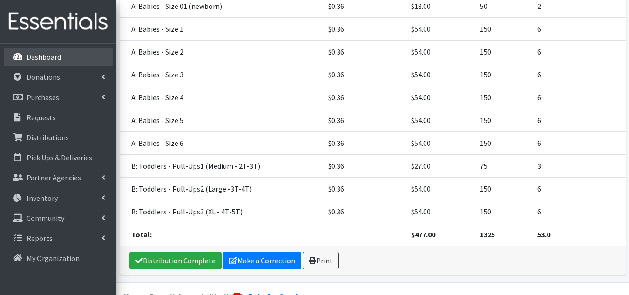
click at [63, 56] on link "Dashboard" at bounding box center [58, 56] width 109 height 19
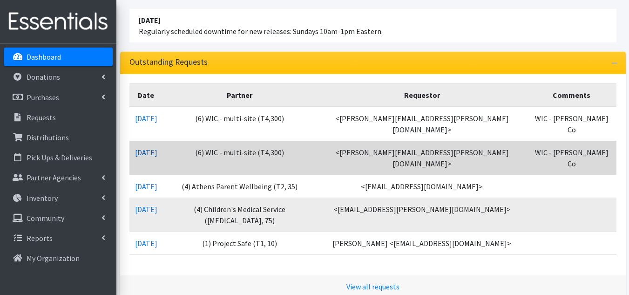
scroll to position [93, 0]
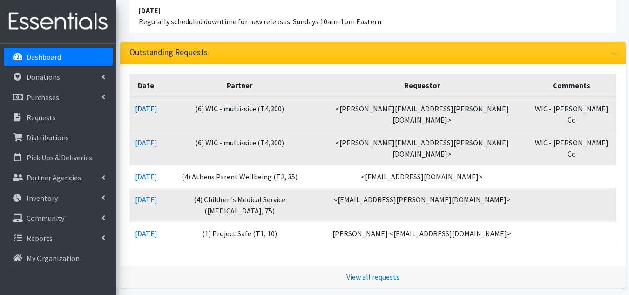
click at [157, 110] on link "[DATE]" at bounding box center [146, 108] width 22 height 9
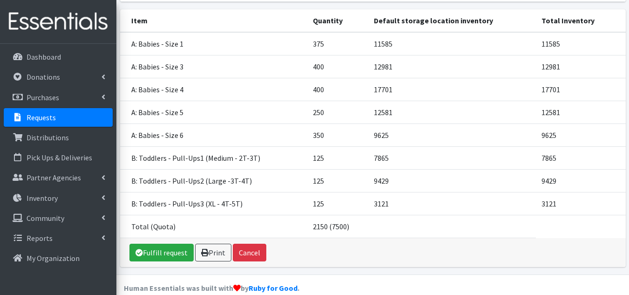
scroll to position [151, 0]
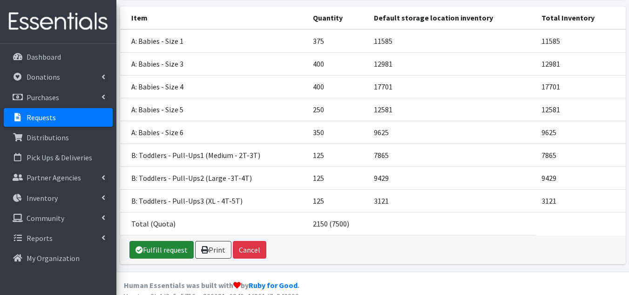
click at [167, 241] on link "Fulfill request" at bounding box center [161, 250] width 64 height 18
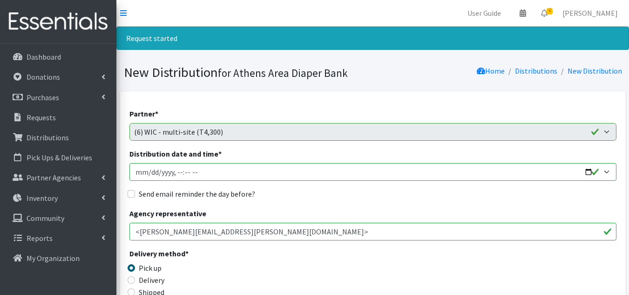
click at [151, 172] on input "Distribution date and time *" at bounding box center [372, 172] width 487 height 18
type input "2025-09-19T10:00"
click at [128, 193] on input "Send email reminder the day before?" at bounding box center [131, 193] width 7 height 7
checkbox input "true"
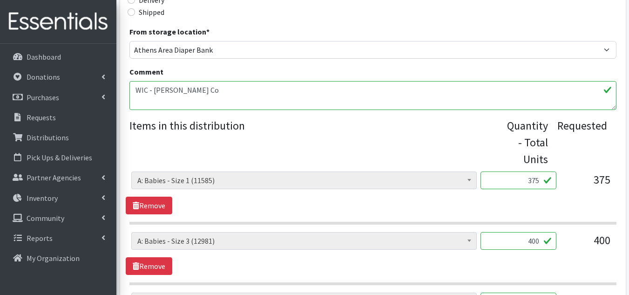
scroll to position [326, 0]
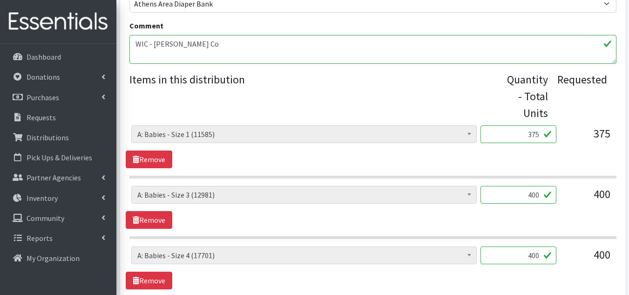
drag, startPoint x: 518, startPoint y: 134, endPoint x: 543, endPoint y: 127, distance: 26.0
click at [543, 127] on input "375" at bounding box center [518, 134] width 76 height 18
type input "125"
type input "200"
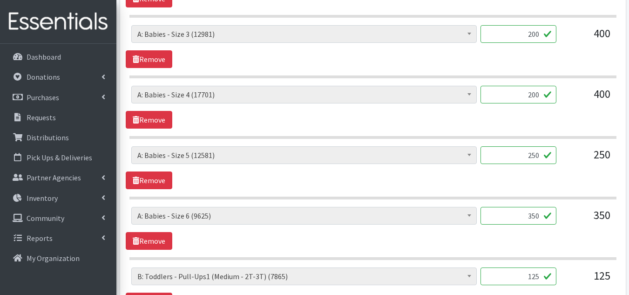
scroll to position [494, 0]
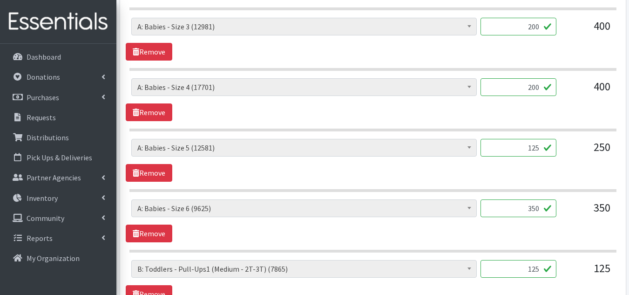
type input "125"
type input "175"
click at [587, 232] on div "A: Babies - Size 0 (Preemie) (6548) A: Babies - Size 01 (newborn) (9756) A: Bab…" at bounding box center [373, 220] width 494 height 43
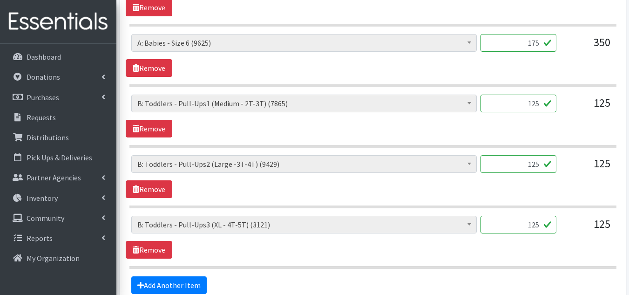
scroll to position [754, 0]
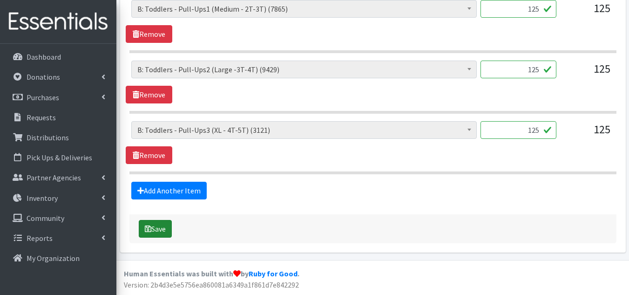
click at [161, 226] on button "Save" at bounding box center [155, 229] width 33 height 18
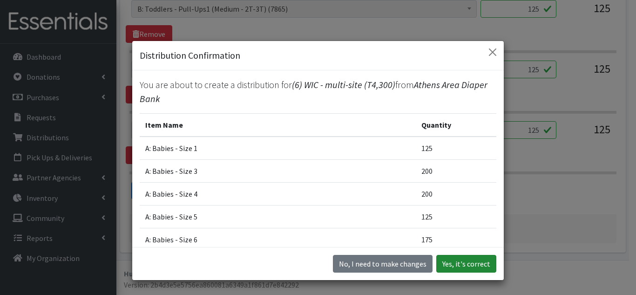
click at [476, 260] on button "Yes, it's correct" at bounding box center [466, 264] width 60 height 18
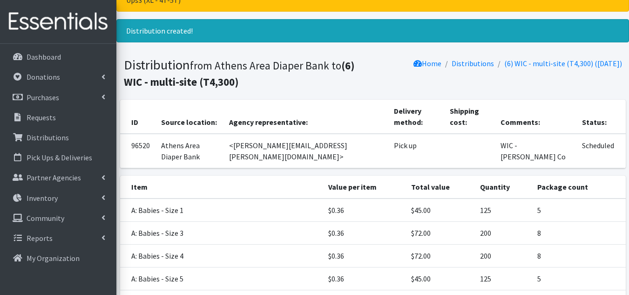
scroll to position [219, 0]
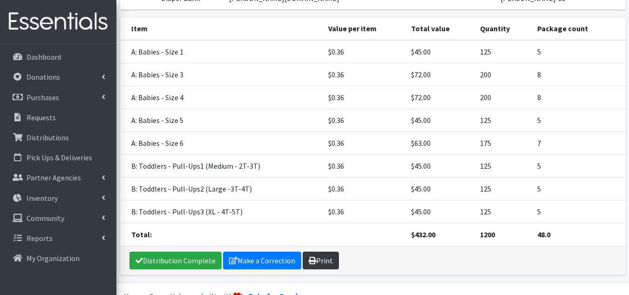
click at [317, 251] on link "Print" at bounding box center [321, 260] width 36 height 18
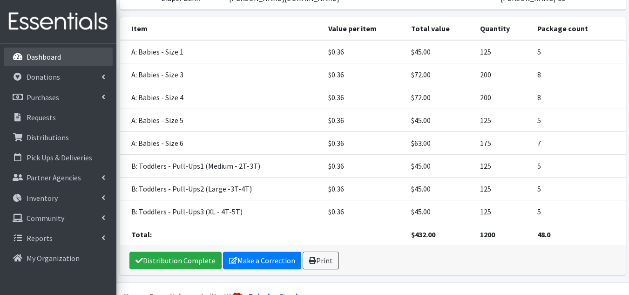
click at [39, 56] on p "Dashboard" at bounding box center [44, 56] width 34 height 9
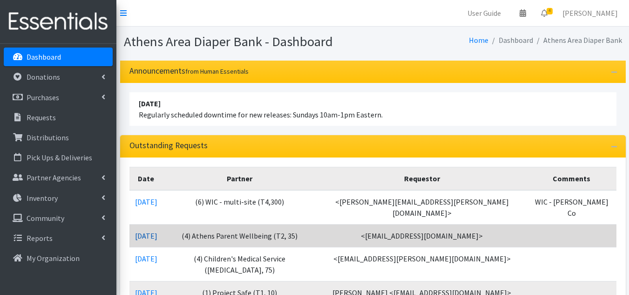
click at [157, 231] on link "09/07/2025" at bounding box center [146, 235] width 22 height 9
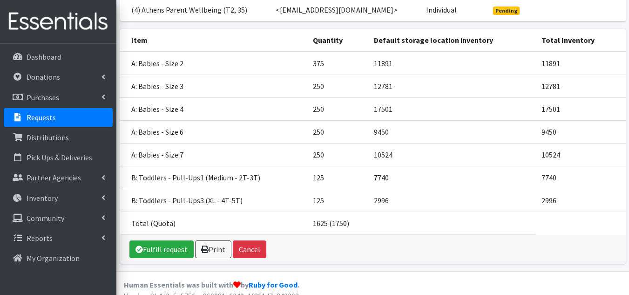
scroll to position [128, 0]
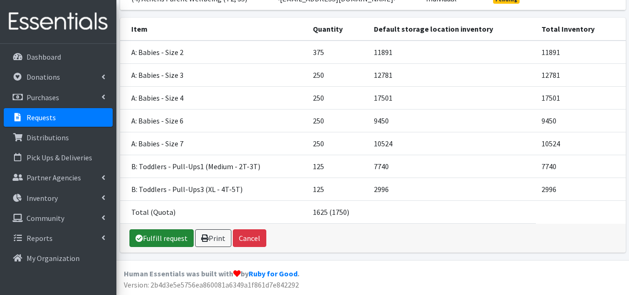
click at [166, 239] on link "Fulfill request" at bounding box center [161, 238] width 64 height 18
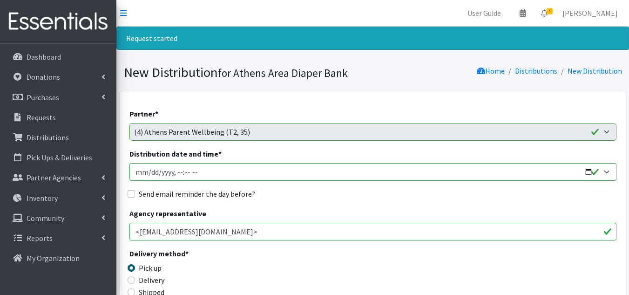
click at [154, 173] on input "Distribution date and time *" at bounding box center [372, 172] width 487 height 18
type input "[DATE]T10:00"
click at [132, 192] on input "Send email reminder the day before?" at bounding box center [131, 193] width 7 height 7
checkbox input "true"
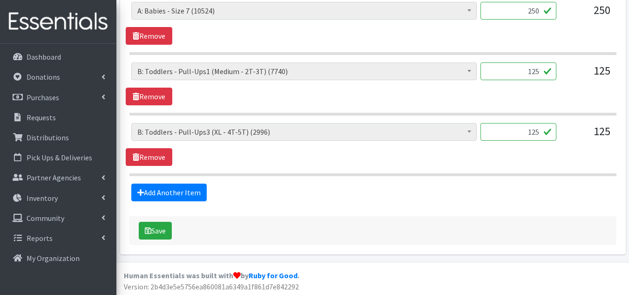
scroll to position [693, 0]
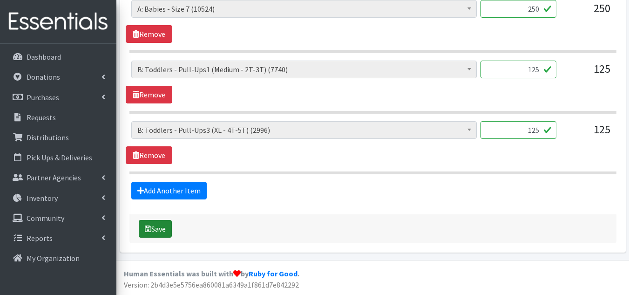
click at [163, 231] on button "Save" at bounding box center [155, 229] width 33 height 18
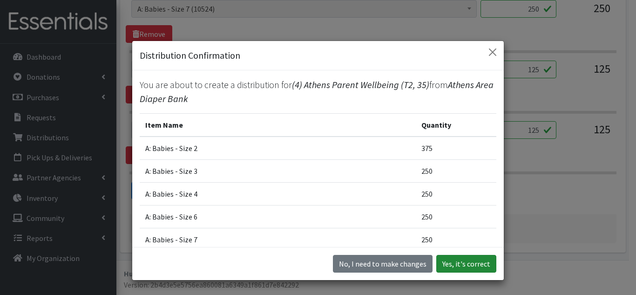
click at [482, 265] on button "Yes, it's correct" at bounding box center [466, 264] width 60 height 18
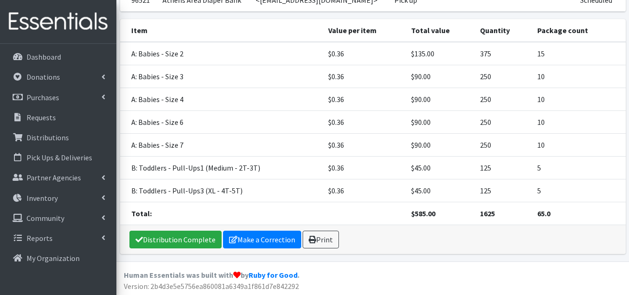
scroll to position [196, 0]
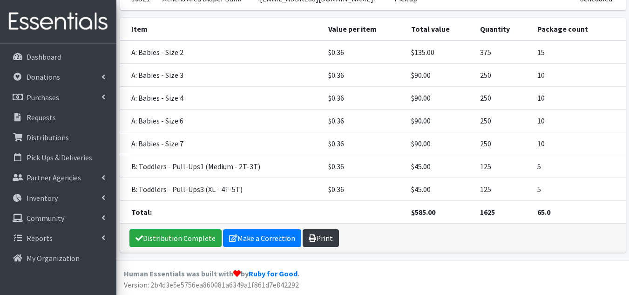
click at [330, 238] on link "Print" at bounding box center [321, 238] width 36 height 18
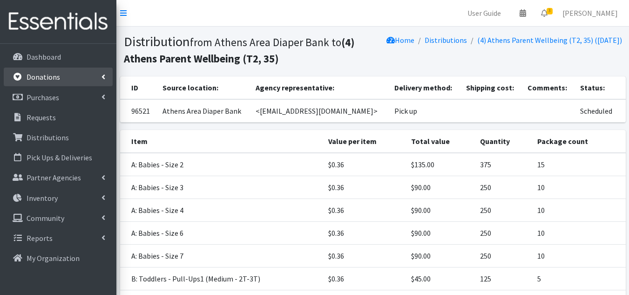
scroll to position [112, 0]
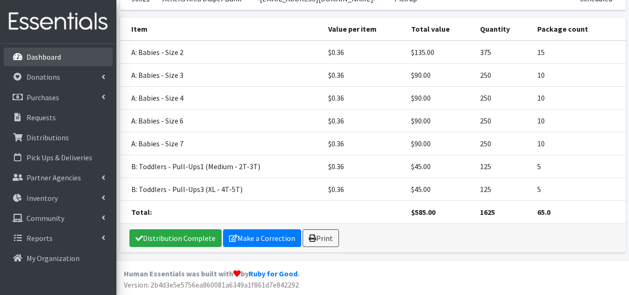
click at [66, 57] on link "Dashboard" at bounding box center [58, 56] width 109 height 19
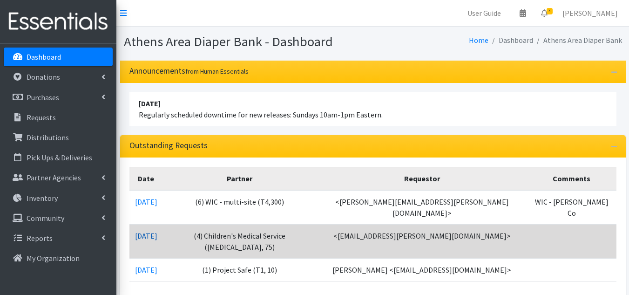
click at [148, 231] on link "[DATE]" at bounding box center [146, 235] width 22 height 9
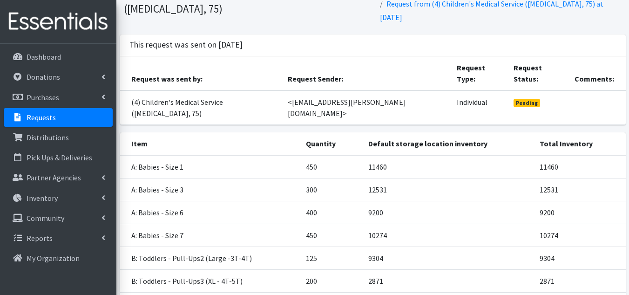
scroll to position [128, 0]
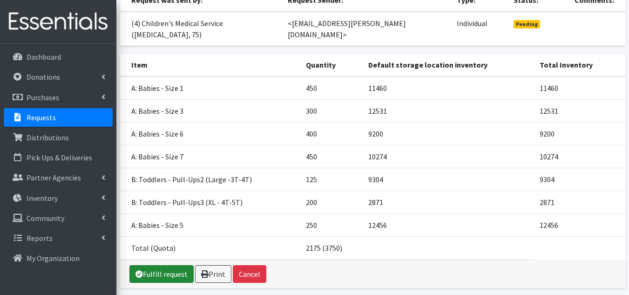
click at [166, 265] on link "Fulfill request" at bounding box center [161, 274] width 64 height 18
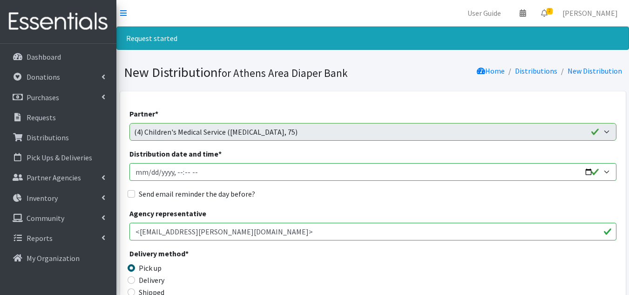
click at [148, 169] on input "Distribution date and time *" at bounding box center [372, 172] width 487 height 18
type input "[DATE]T10:00"
click at [129, 192] on input "Send email reminder the day before?" at bounding box center [131, 193] width 7 height 7
checkbox input "true"
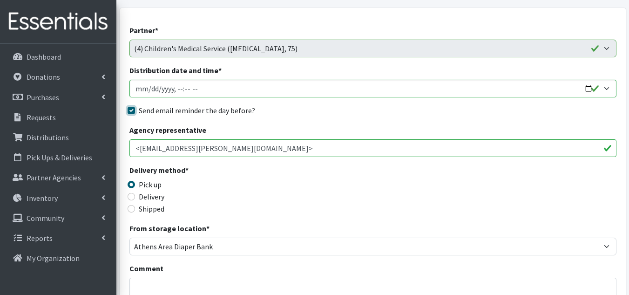
scroll to position [93, 0]
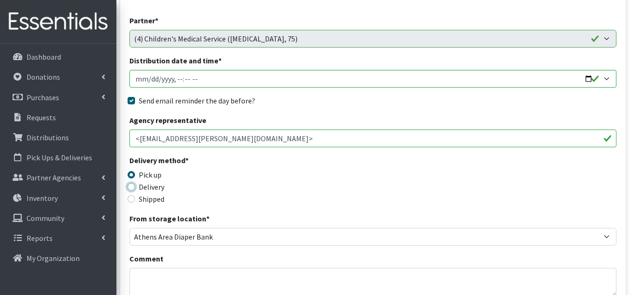
click at [134, 188] on input "Delivery" at bounding box center [131, 186] width 7 height 7
radio input "true"
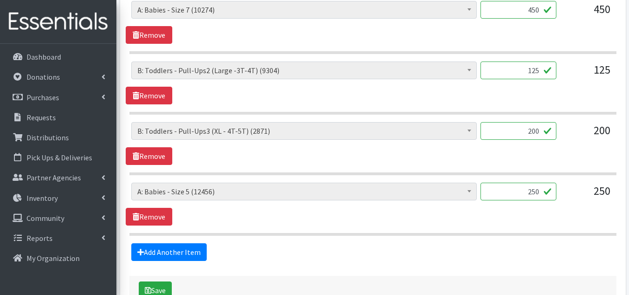
scroll to position [693, 0]
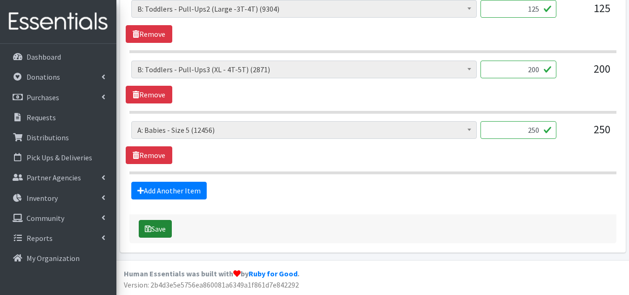
click at [163, 232] on button "Save" at bounding box center [155, 229] width 33 height 18
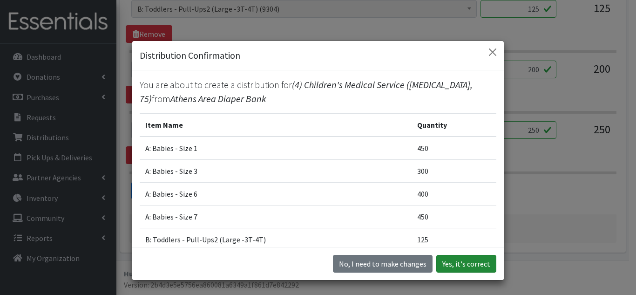
click at [472, 265] on button "Yes, it's correct" at bounding box center [466, 264] width 60 height 18
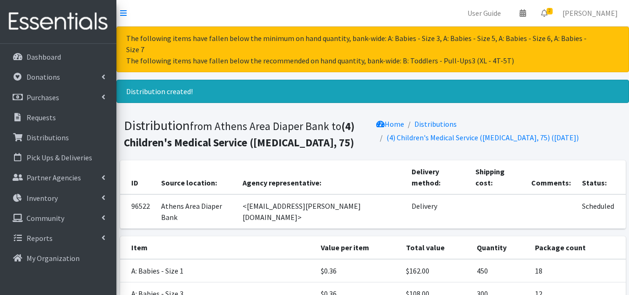
scroll to position [185, 0]
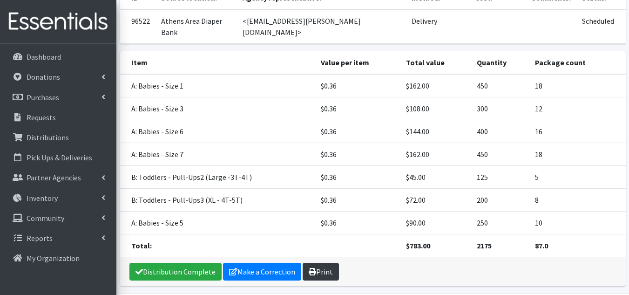
click at [321, 263] on link "Print" at bounding box center [321, 272] width 36 height 18
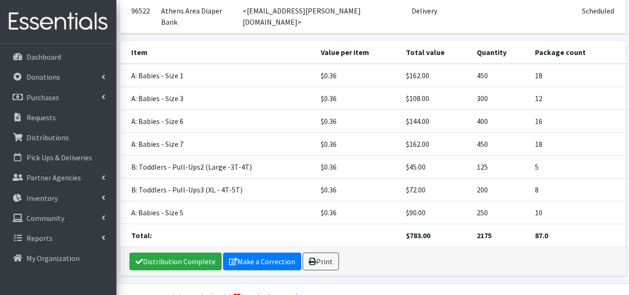
scroll to position [112, 0]
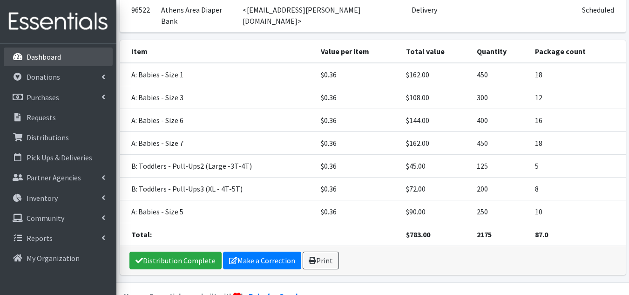
click at [58, 56] on p "Dashboard" at bounding box center [44, 56] width 34 height 9
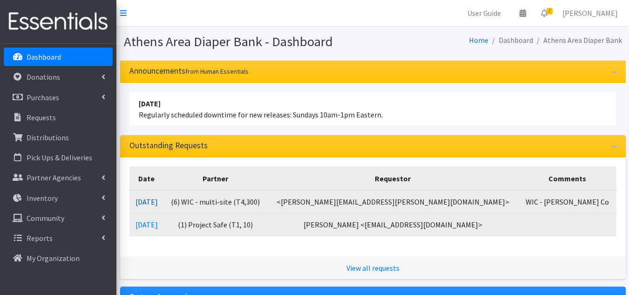
click at [155, 201] on link "[DATE]" at bounding box center [146, 201] width 22 height 9
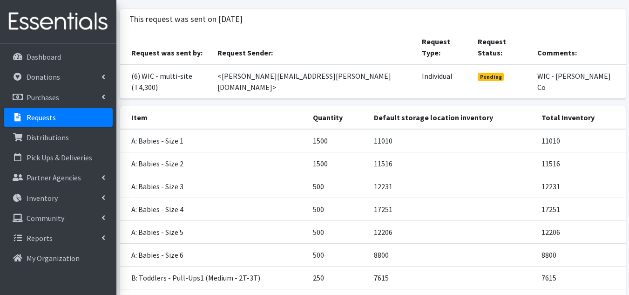
scroll to position [151, 0]
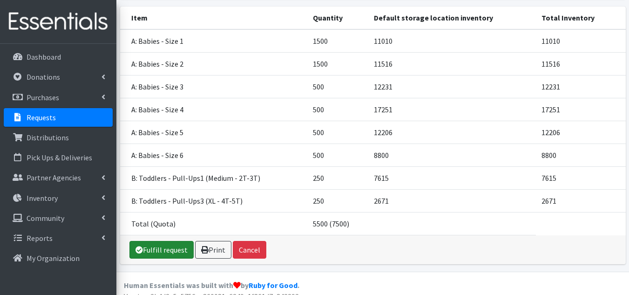
click at [182, 241] on link "Fulfill request" at bounding box center [161, 250] width 64 height 18
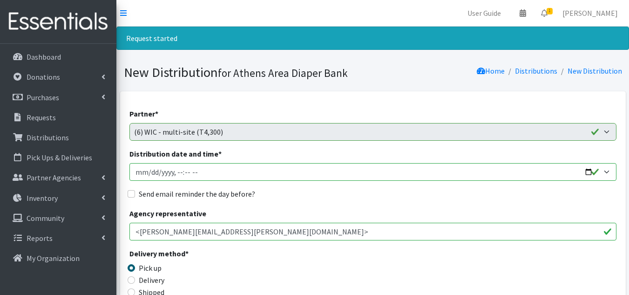
click at [147, 175] on input "Distribution date and time *" at bounding box center [372, 172] width 487 height 18
type input "2025-09-19T10:00"
click at [132, 198] on div "Send email reminder the day before?" at bounding box center [372, 193] width 487 height 11
click at [132, 193] on input "Send email reminder the day before?" at bounding box center [131, 193] width 7 height 7
checkbox input "true"
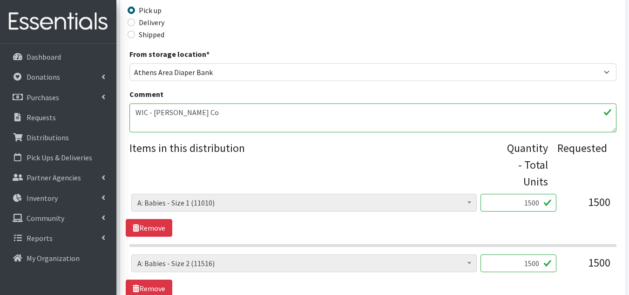
scroll to position [279, 0]
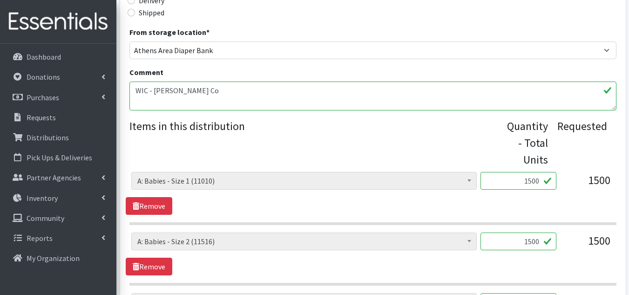
drag, startPoint x: 530, startPoint y: 178, endPoint x: 558, endPoint y: 176, distance: 28.0
click at [558, 176] on div "A: Babies - Size 0 (Preemie) (6548) A: Babies - Size 01 (newborn) (9756) A: Bab…" at bounding box center [372, 184] width 483 height 25
type input "500"
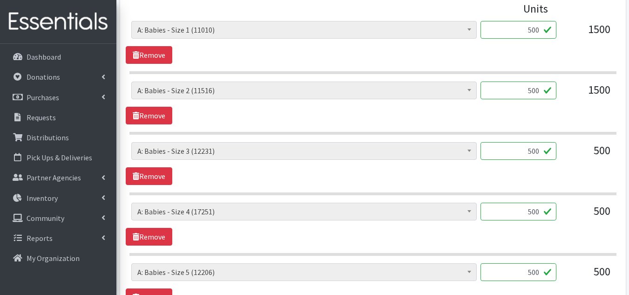
scroll to position [433, 0]
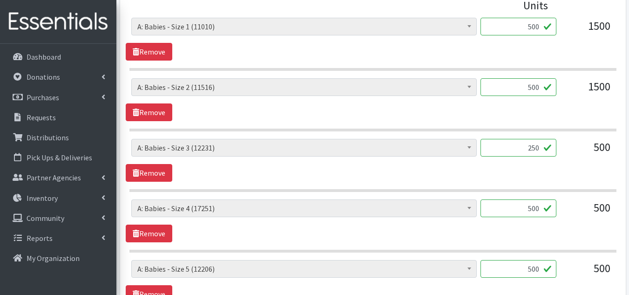
type input "250"
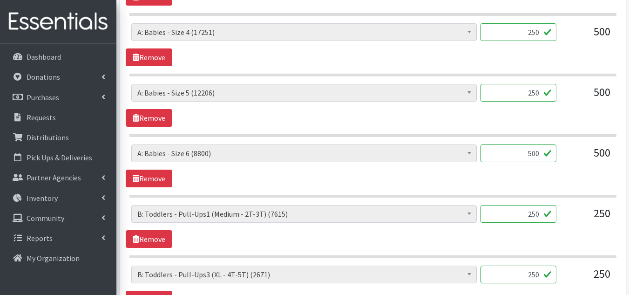
scroll to position [615, 0]
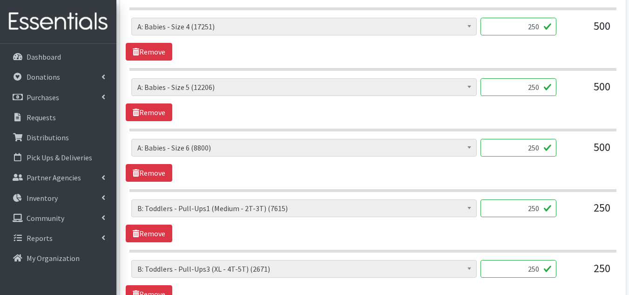
type input "250"
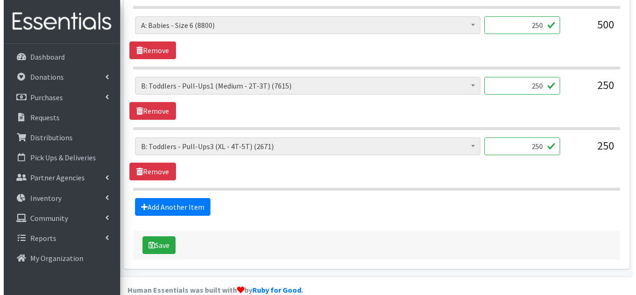
scroll to position [754, 0]
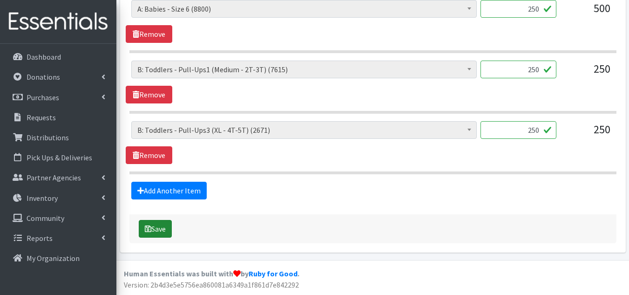
click at [159, 233] on button "Save" at bounding box center [155, 229] width 33 height 18
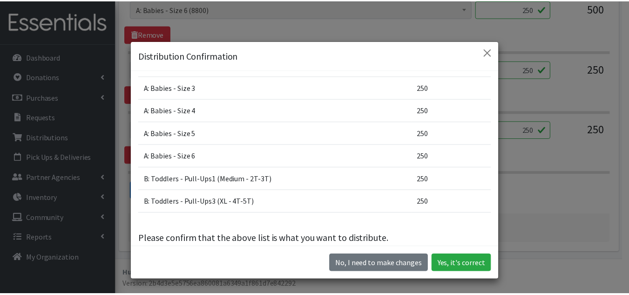
scroll to position [120, 0]
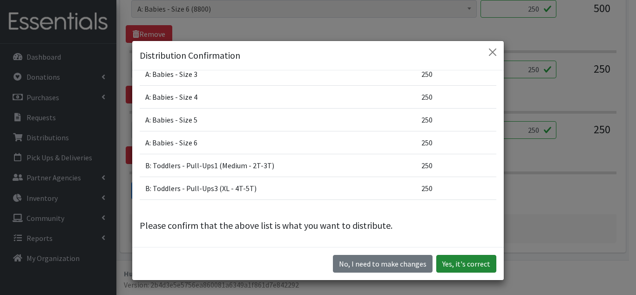
click at [473, 268] on button "Yes, it's correct" at bounding box center [466, 264] width 60 height 18
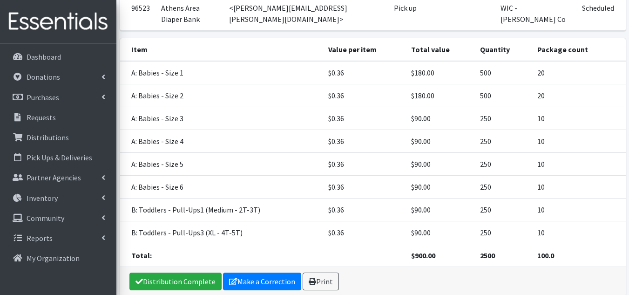
scroll to position [219, 0]
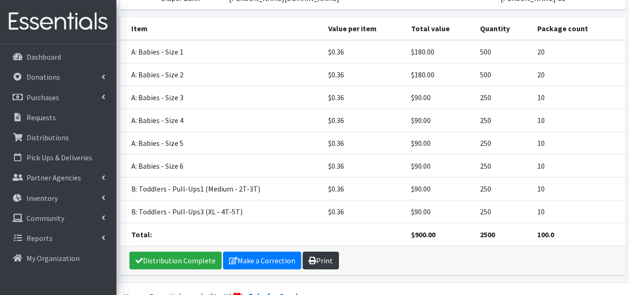
click at [319, 251] on link "Print" at bounding box center [321, 260] width 36 height 18
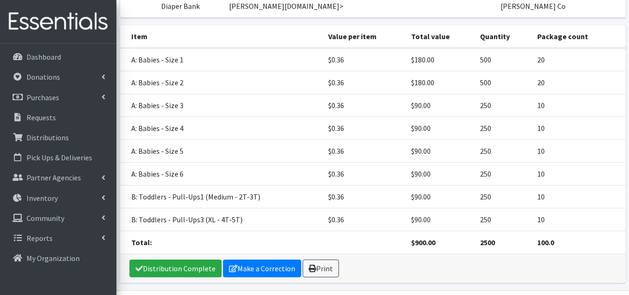
scroll to position [135, 0]
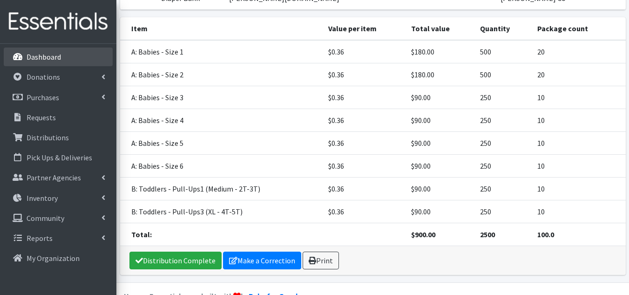
click at [52, 58] on p "Dashboard" at bounding box center [44, 56] width 34 height 9
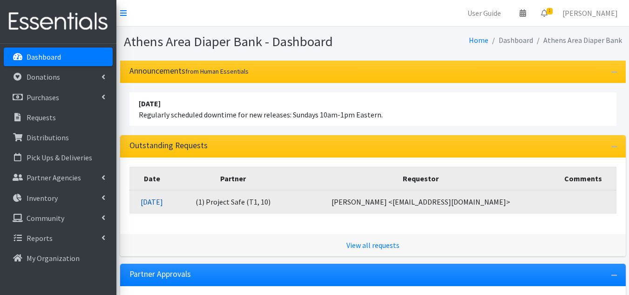
click at [163, 202] on link "09/03/2025" at bounding box center [152, 201] width 22 height 9
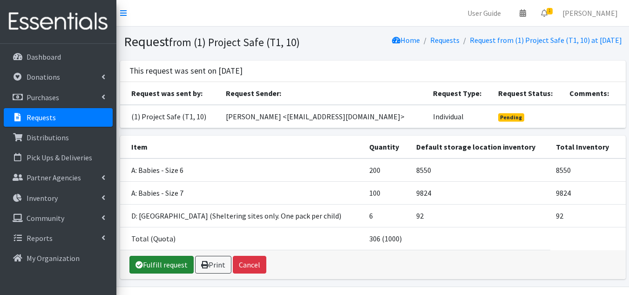
click at [175, 273] on link "Fulfill request" at bounding box center [161, 265] width 64 height 18
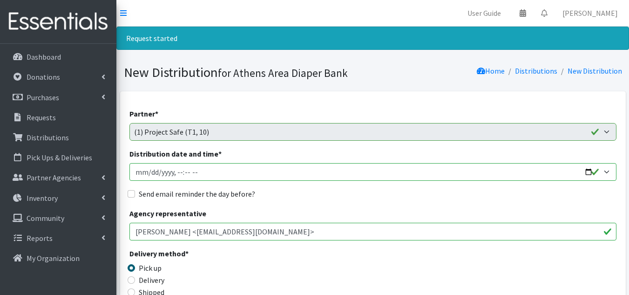
click at [151, 171] on input "Distribution date and time *" at bounding box center [372, 172] width 487 height 18
type input "[DATE]T10:00"
click at [133, 194] on input "Send email reminder the day before?" at bounding box center [131, 193] width 7 height 7
checkbox input "true"
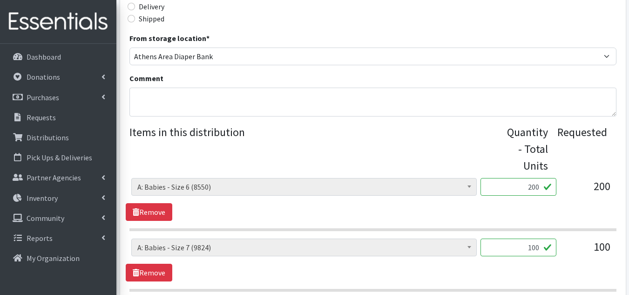
scroll to position [279, 0]
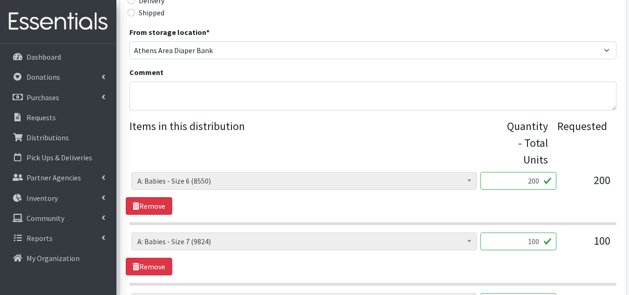
drag, startPoint x: 520, startPoint y: 183, endPoint x: 626, endPoint y: 190, distance: 105.4
click at [626, 190] on div "Partner * (1) [GEOGRAPHIC_DATA] Area Homeless Shelter (T1, 15) (1) Jubilee Part…" at bounding box center [372, 122] width 513 height 620
type input "400"
type input "200"
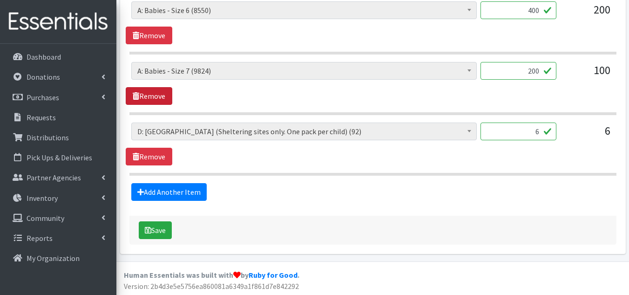
scroll to position [451, 0]
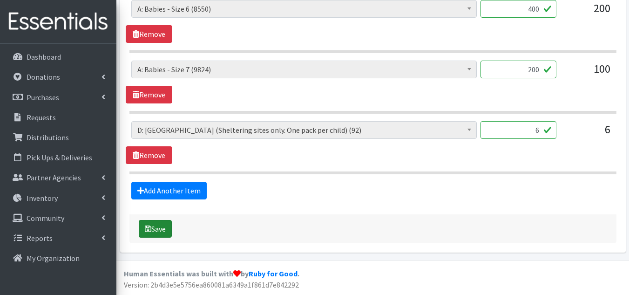
click at [166, 231] on button "Save" at bounding box center [155, 229] width 33 height 18
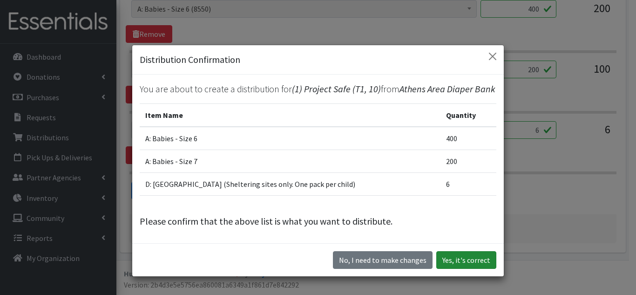
click at [477, 263] on button "Yes, it's correct" at bounding box center [466, 260] width 60 height 18
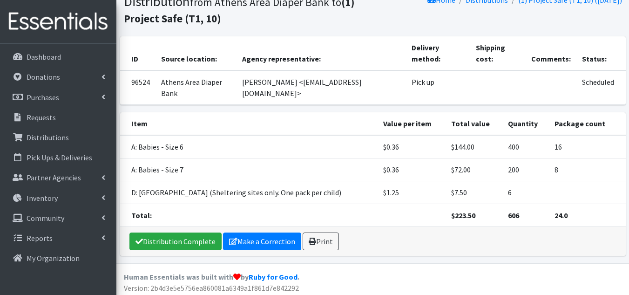
scroll to position [105, 0]
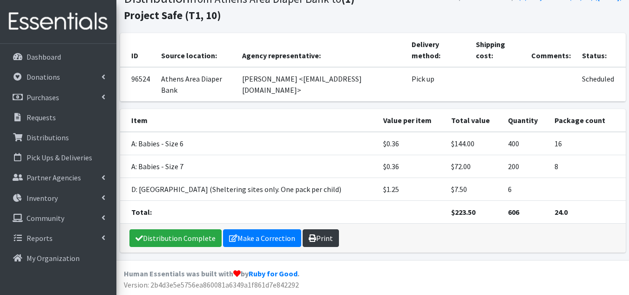
click at [327, 236] on link "Print" at bounding box center [321, 238] width 36 height 18
